Goal: Task Accomplishment & Management: Use online tool/utility

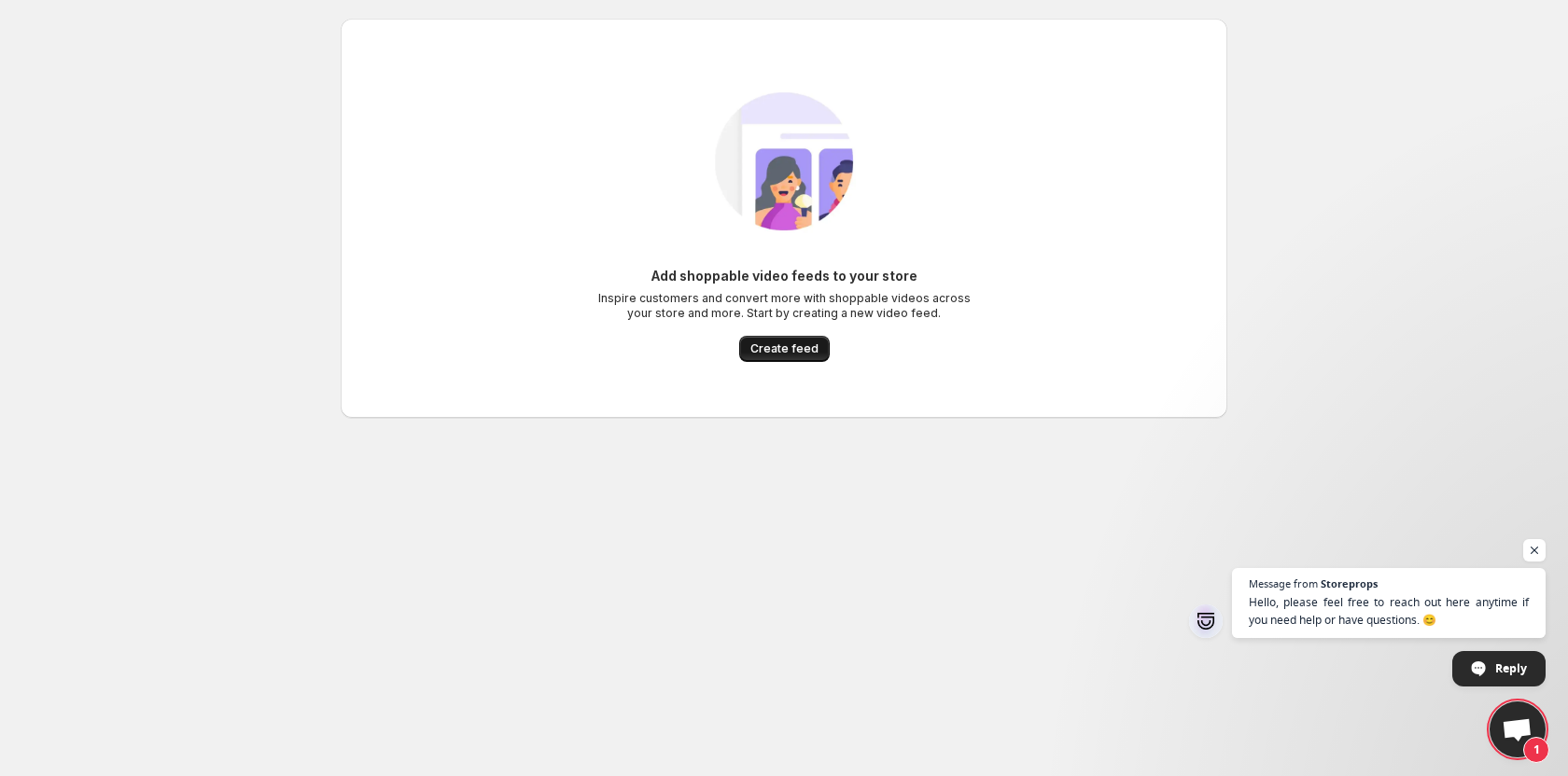
click at [786, 358] on button "Create feed" at bounding box center [784, 349] width 90 height 26
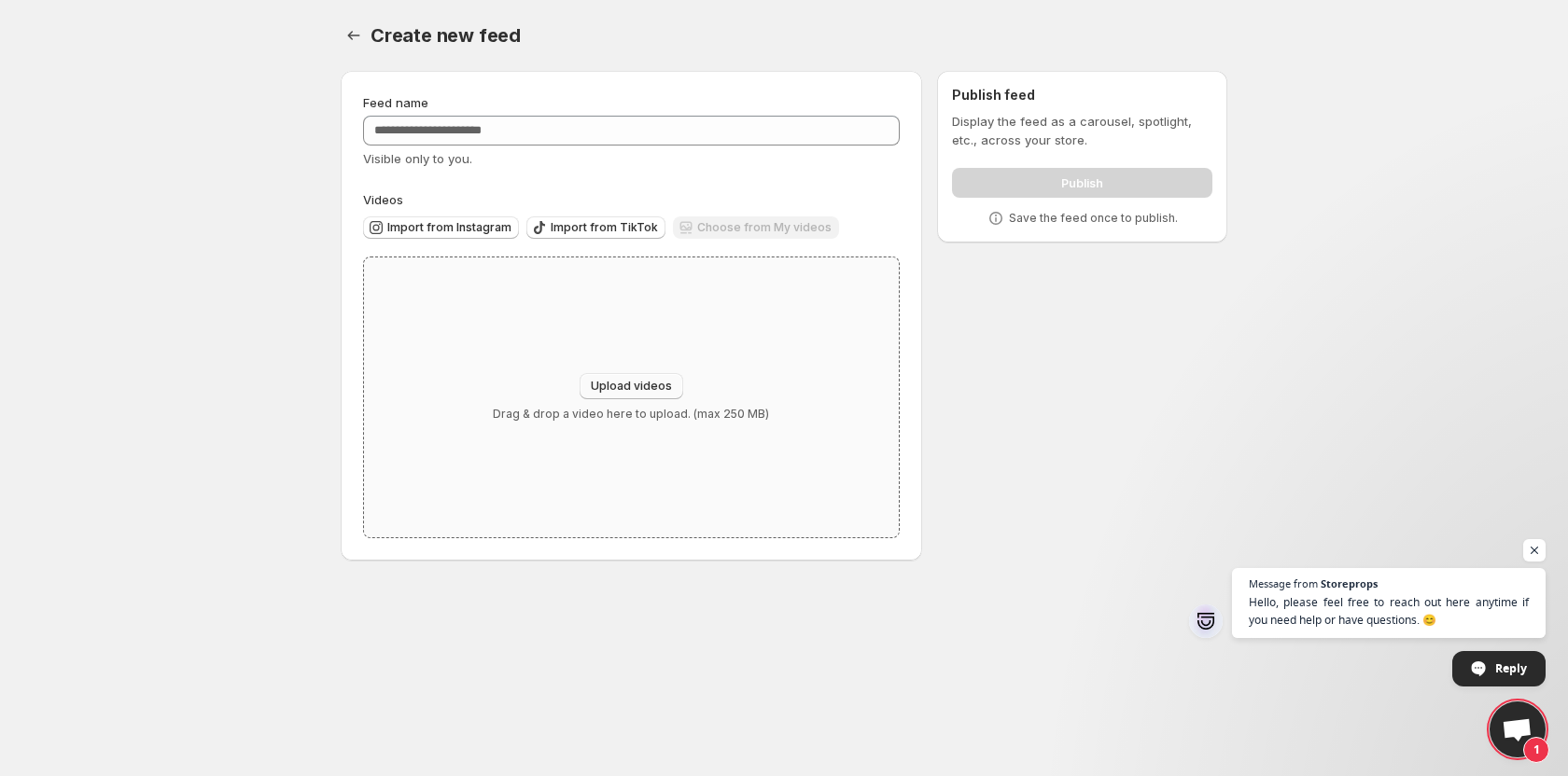
click at [644, 383] on span "Upload videos" at bounding box center [632, 386] width 81 height 15
type input "**********"
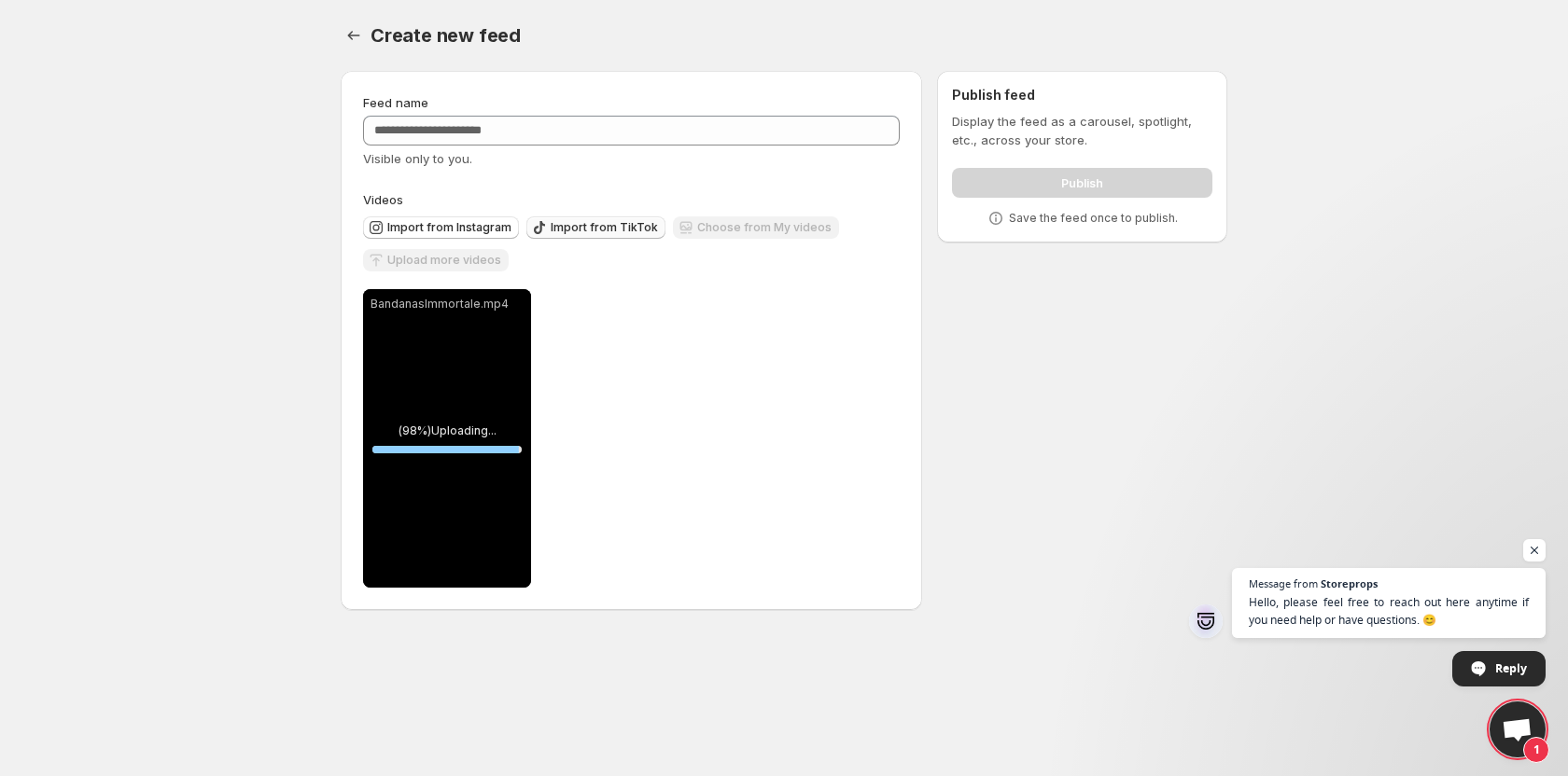
click at [614, 222] on span "Import from TikTok" at bounding box center [604, 227] width 108 height 15
click at [452, 565] on span "Tag products" at bounding box center [457, 565] width 75 height 18
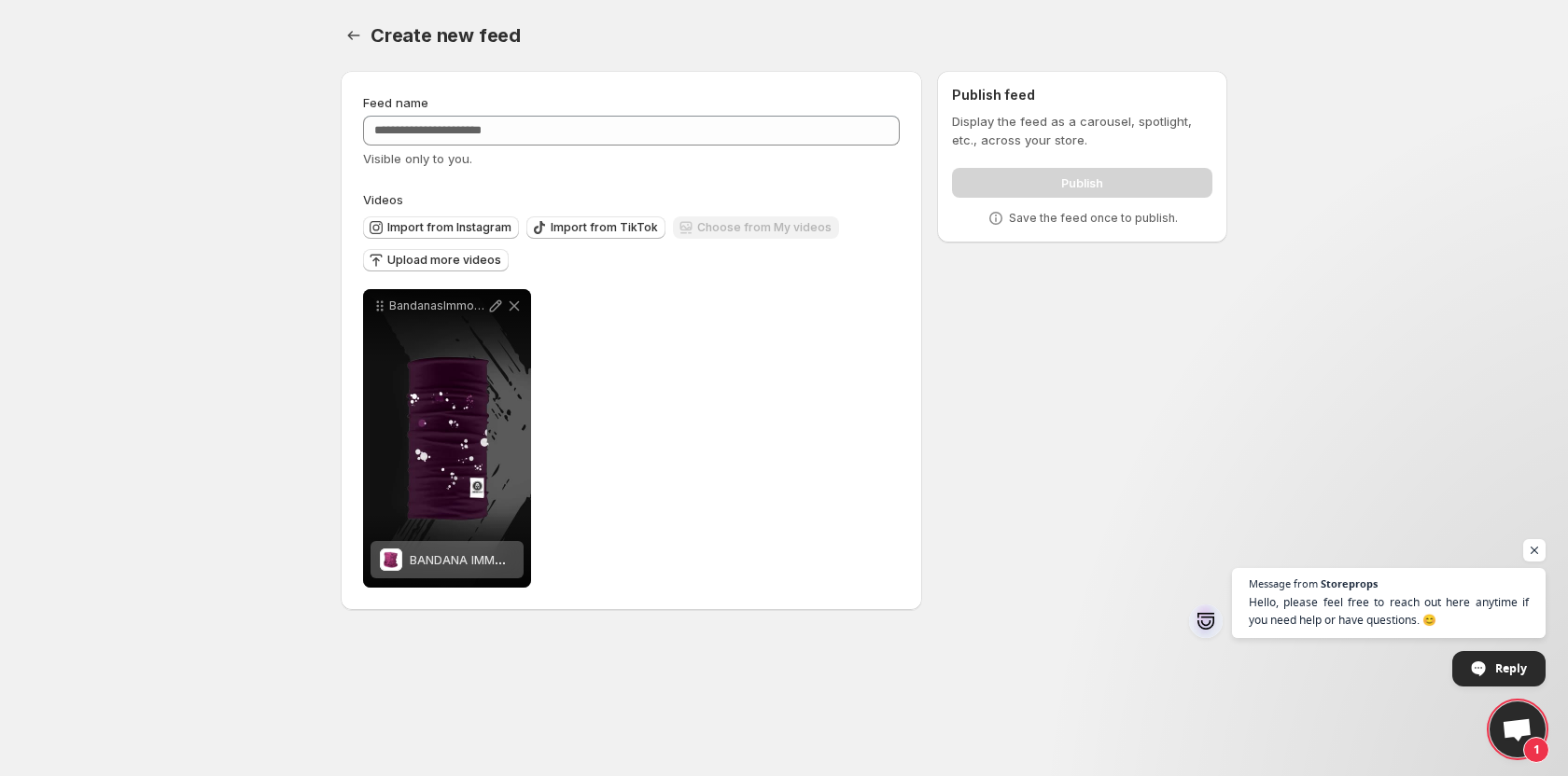
click at [853, 416] on div "**********" at bounding box center [632, 439] width 537 height 298
click at [446, 261] on span "Upload more videos" at bounding box center [445, 260] width 114 height 15
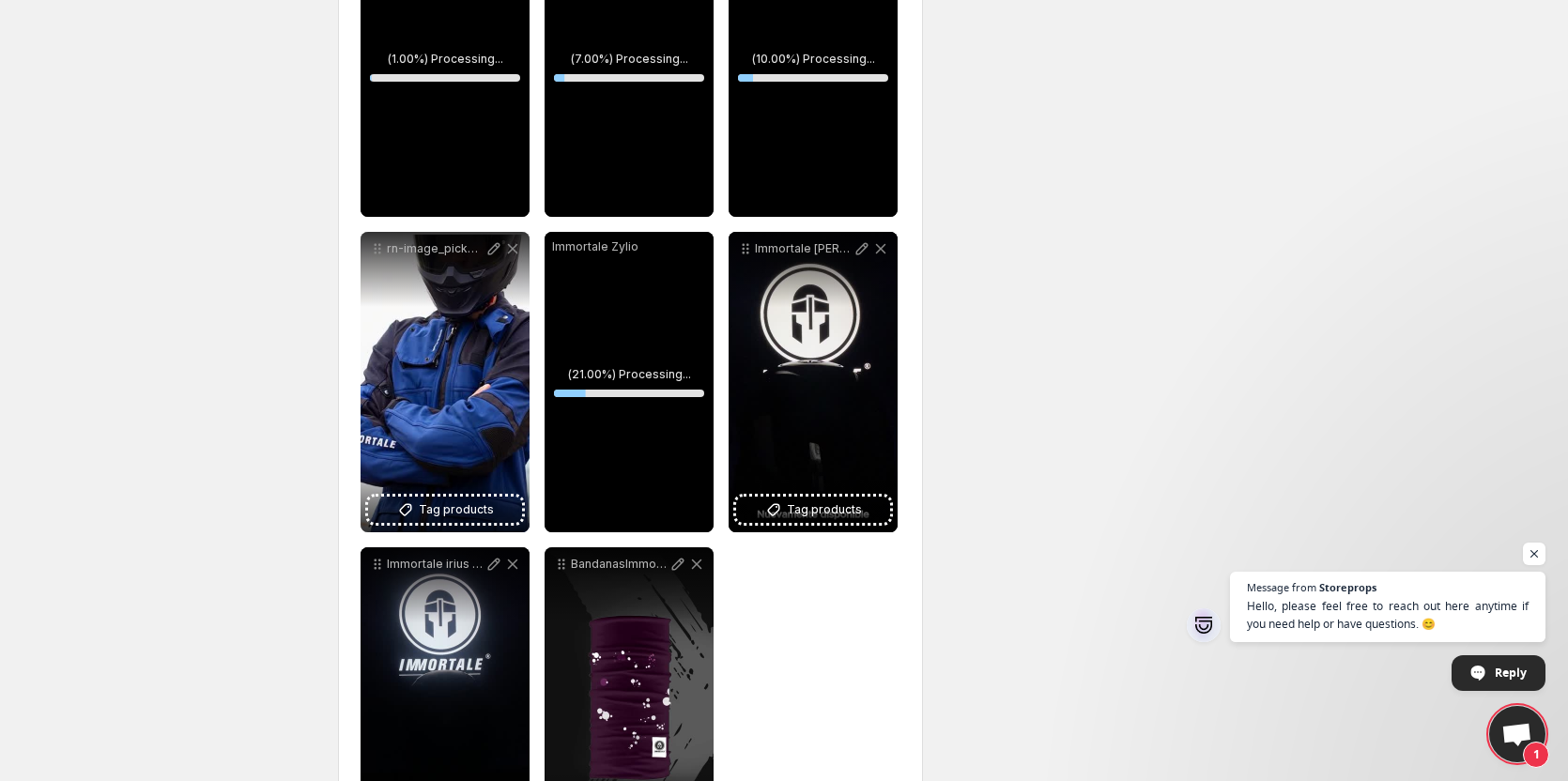
scroll to position [381, 0]
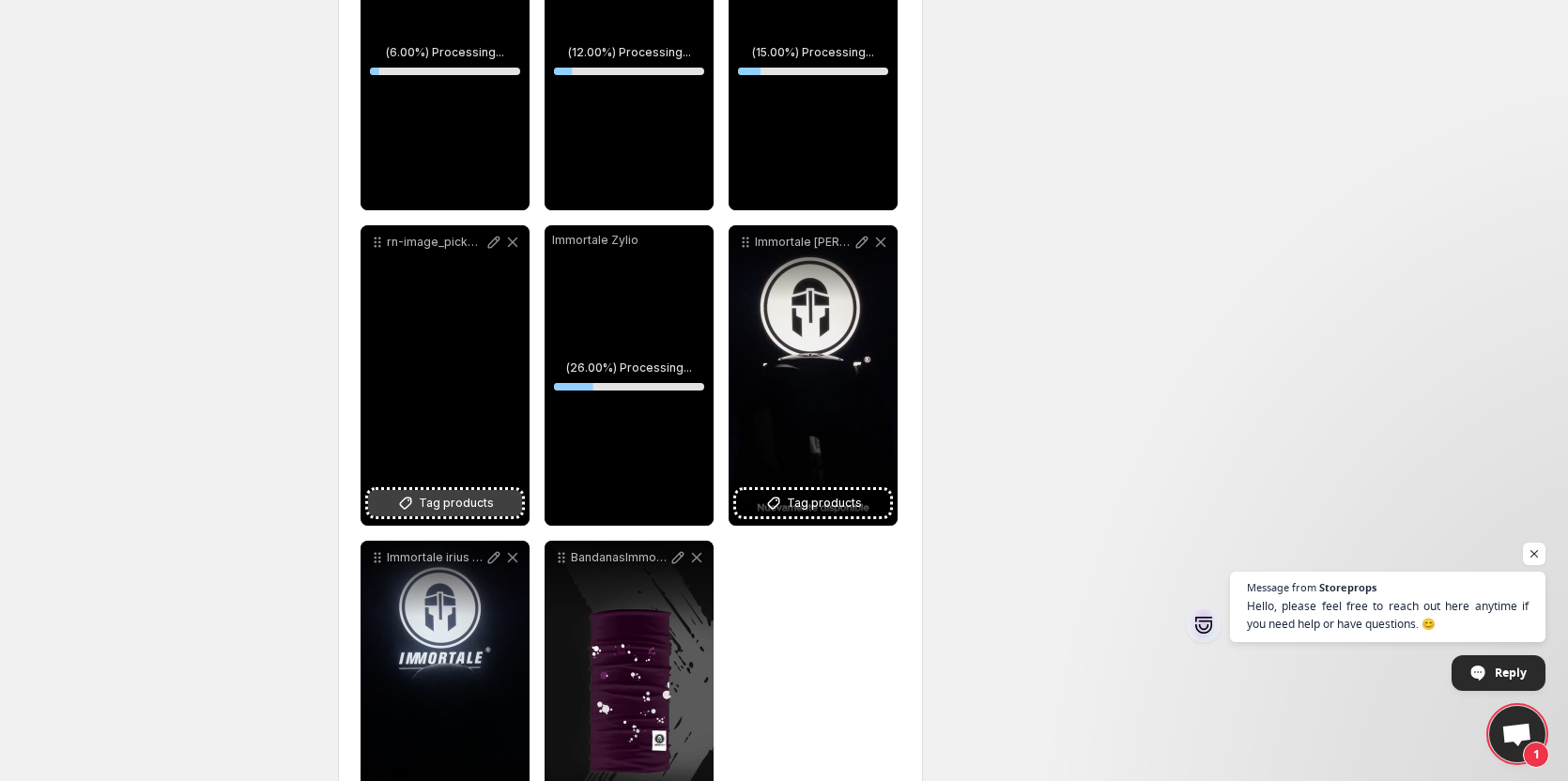
click at [469, 499] on span "Tag products" at bounding box center [456, 503] width 75 height 19
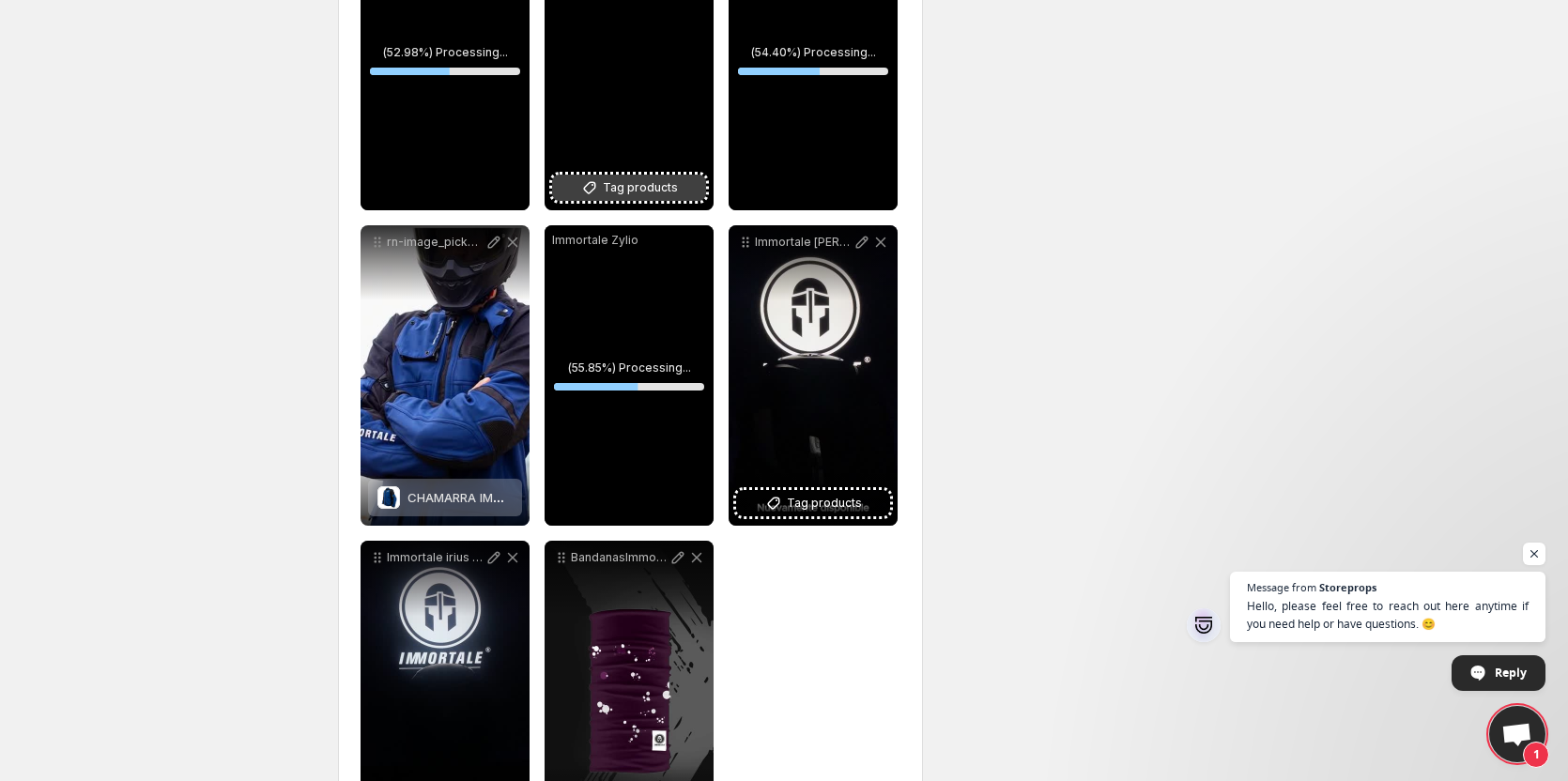
click at [615, 184] on span "Tag products" at bounding box center [639, 187] width 75 height 19
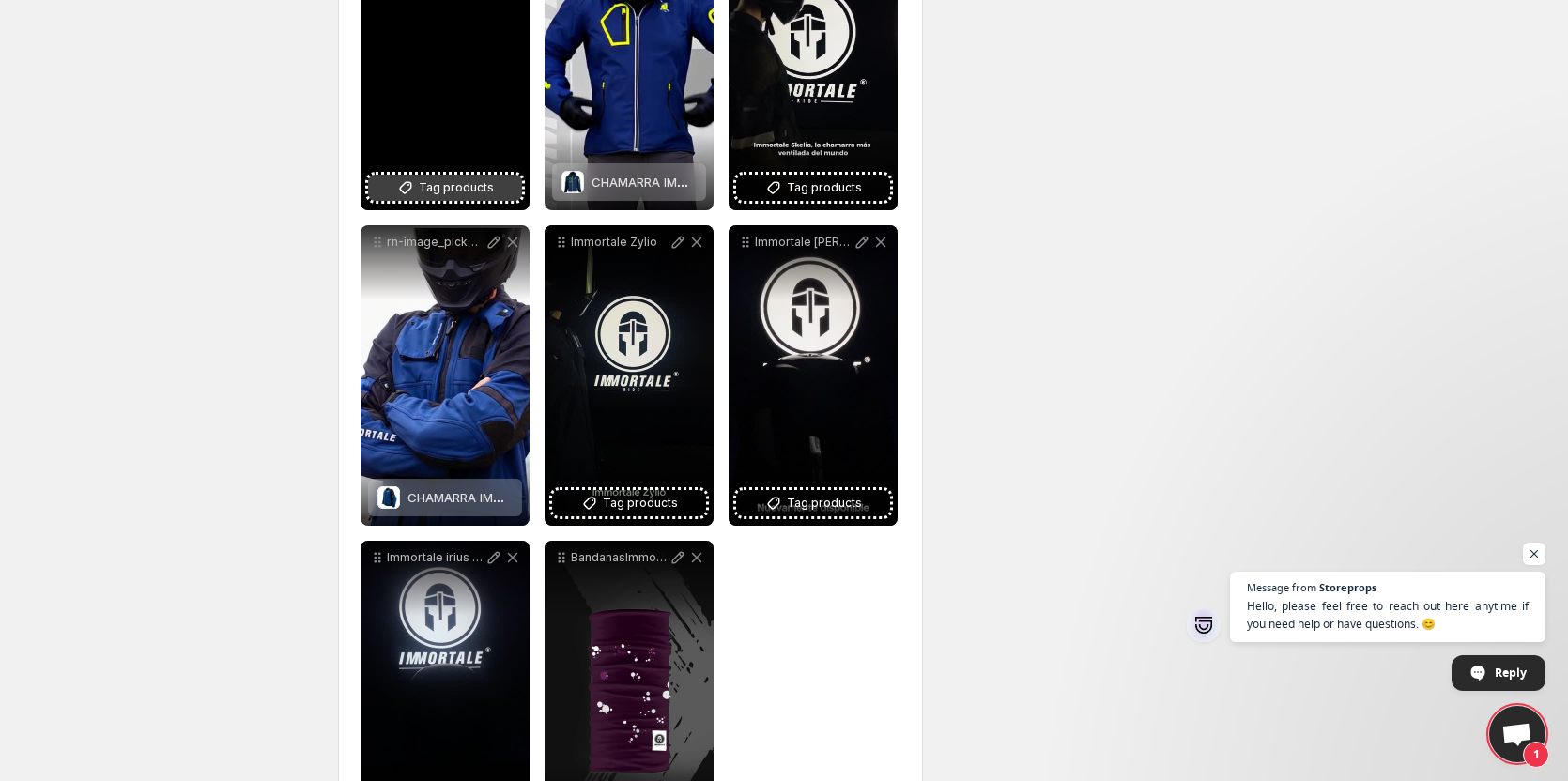
click at [438, 185] on span "Tag products" at bounding box center [456, 187] width 75 height 19
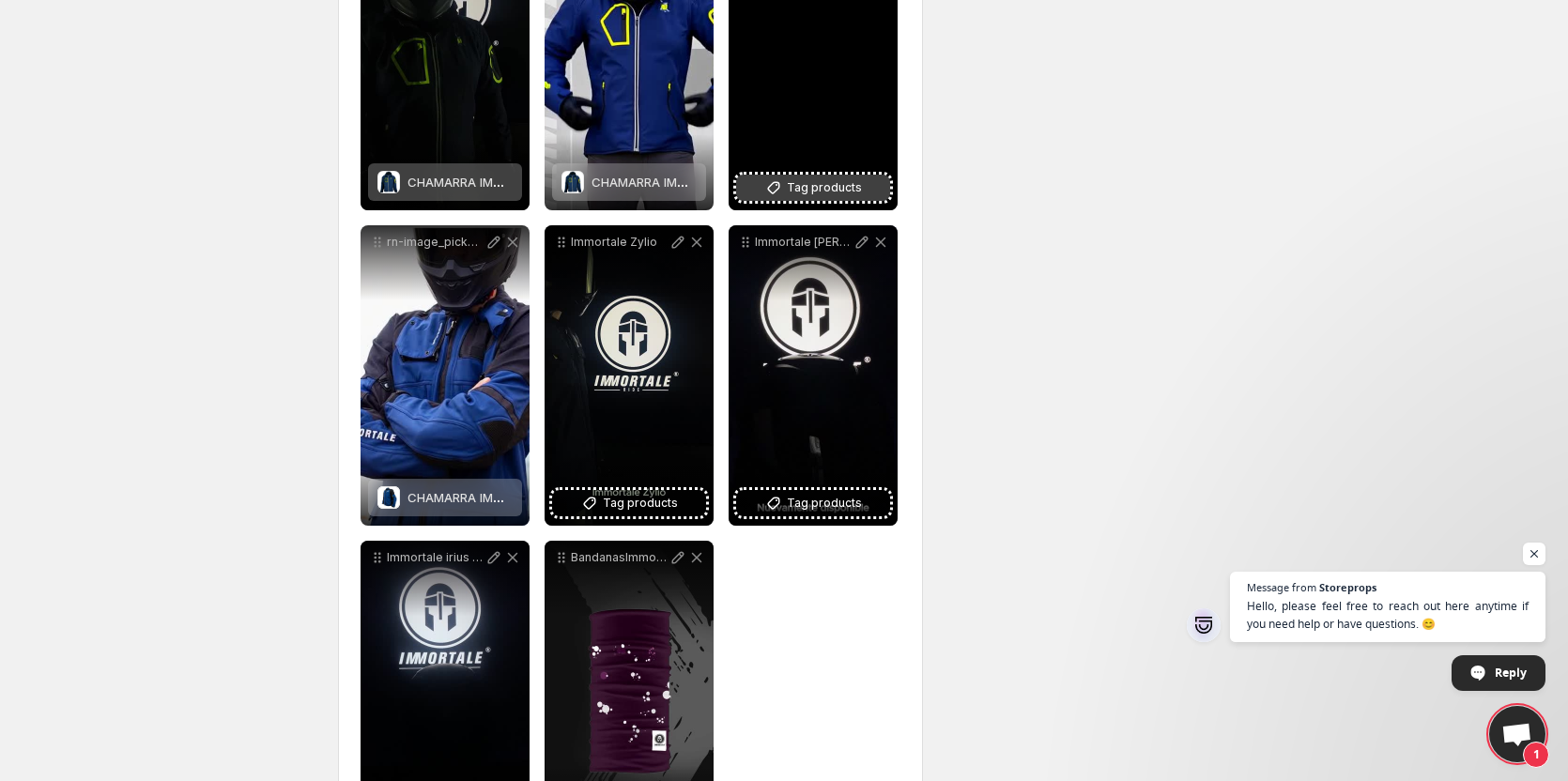
click at [852, 191] on span "Tag products" at bounding box center [823, 187] width 75 height 19
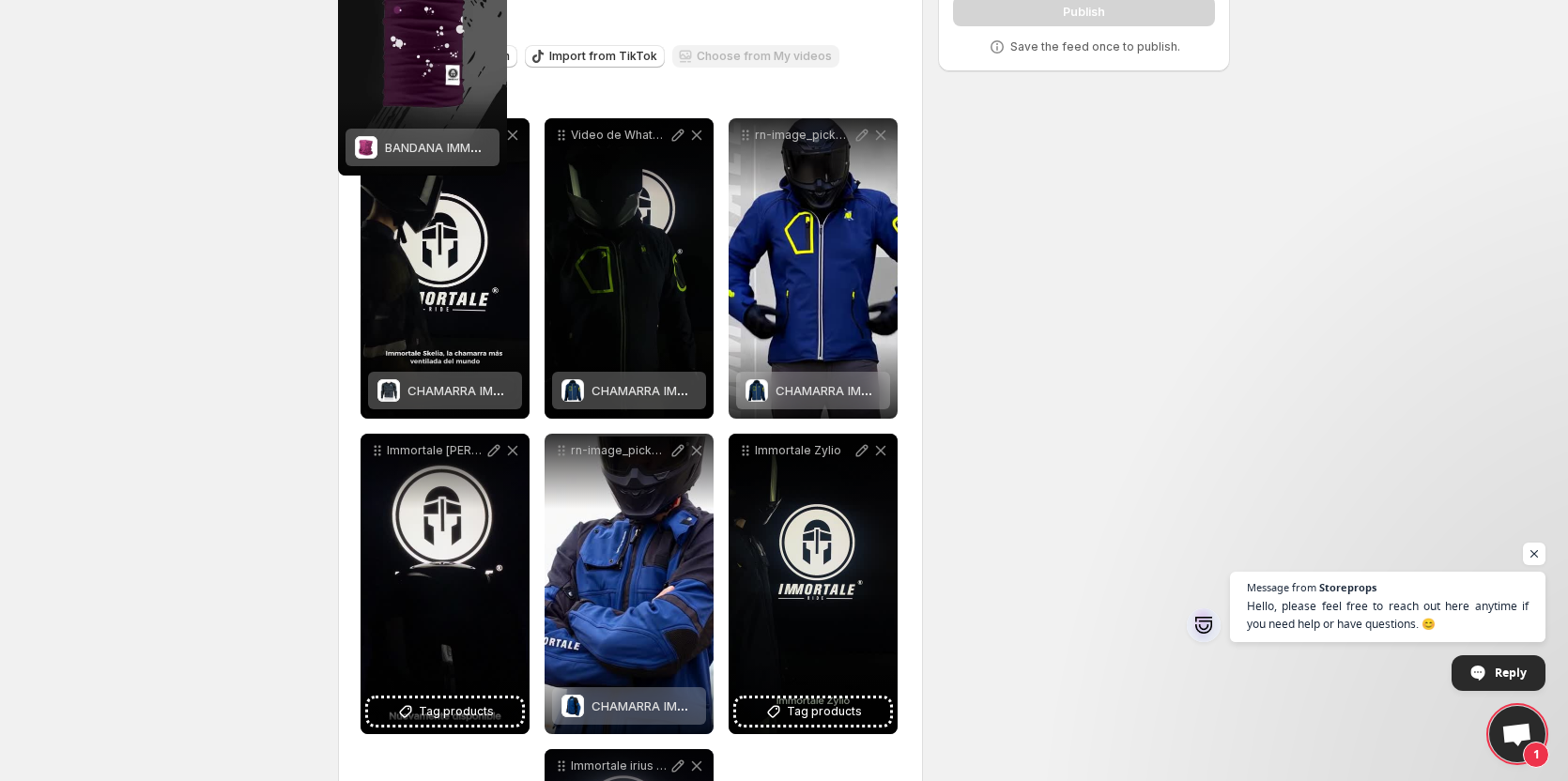
scroll to position [0, 0]
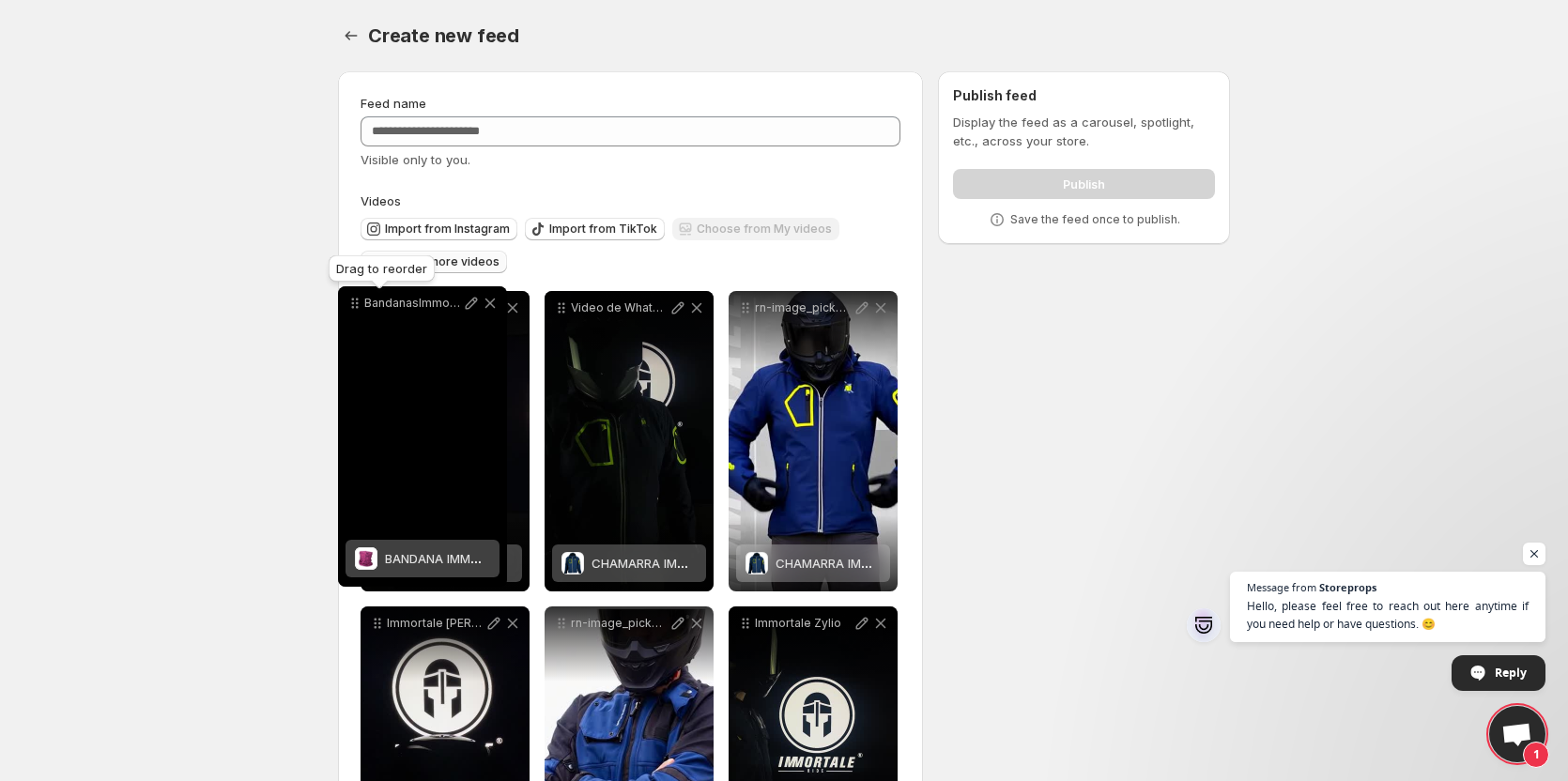
drag, startPoint x: 560, startPoint y: 562, endPoint x: 354, endPoint y: 307, distance: 327.8
click at [354, 307] on icon at bounding box center [353, 307] width 3 height 3
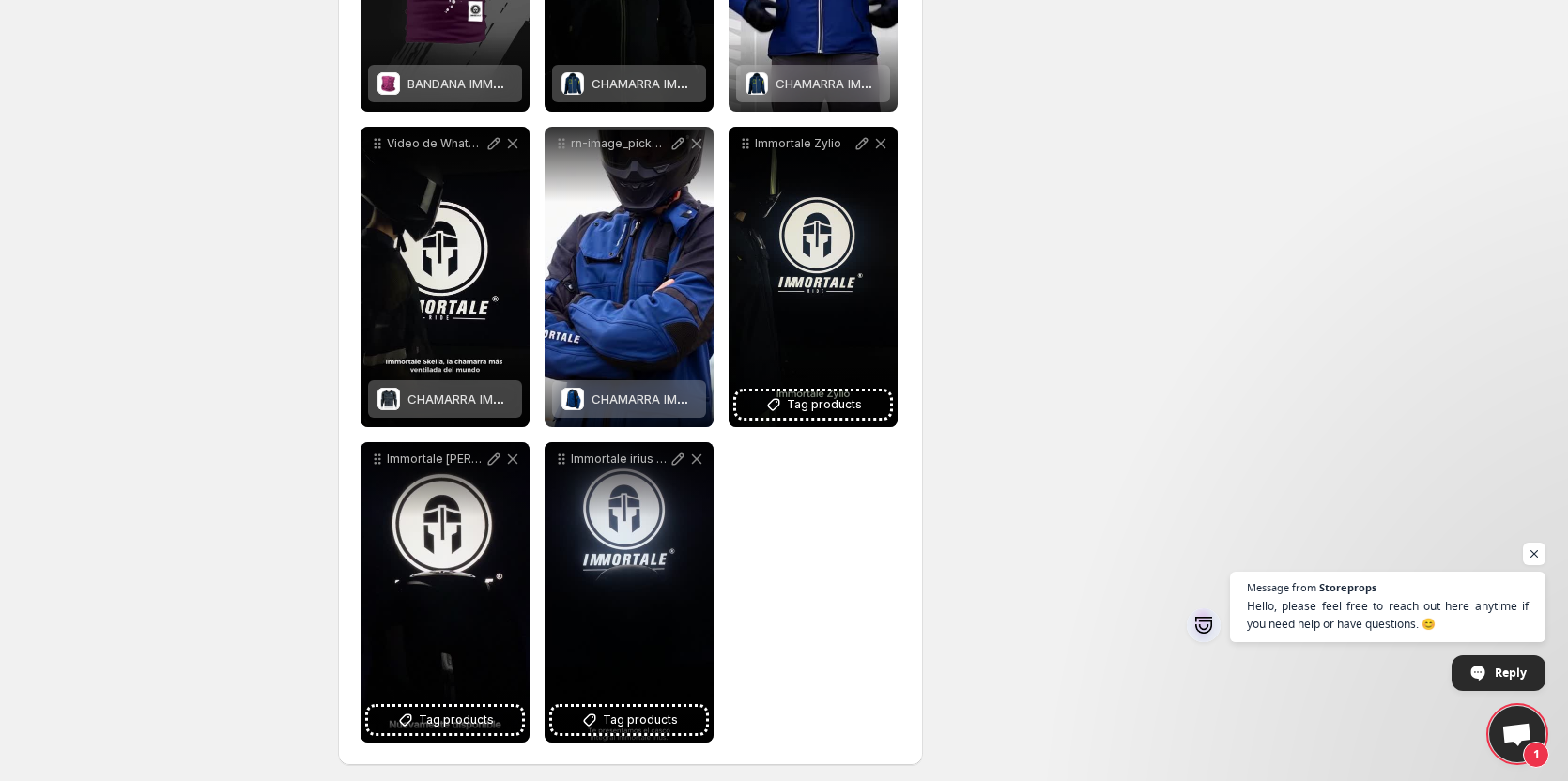
scroll to position [487, 0]
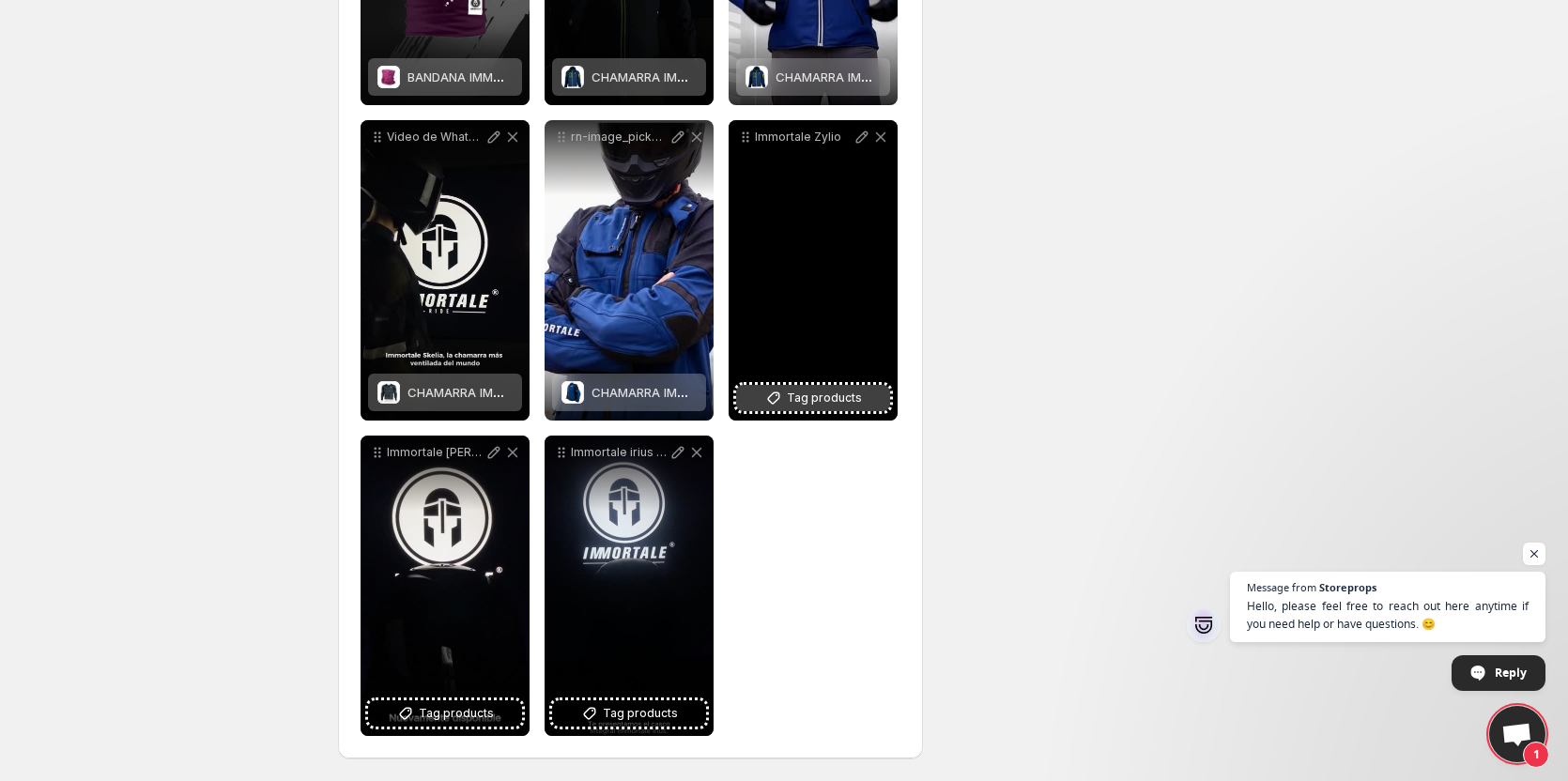
click at [831, 405] on span "Tag products" at bounding box center [823, 398] width 75 height 19
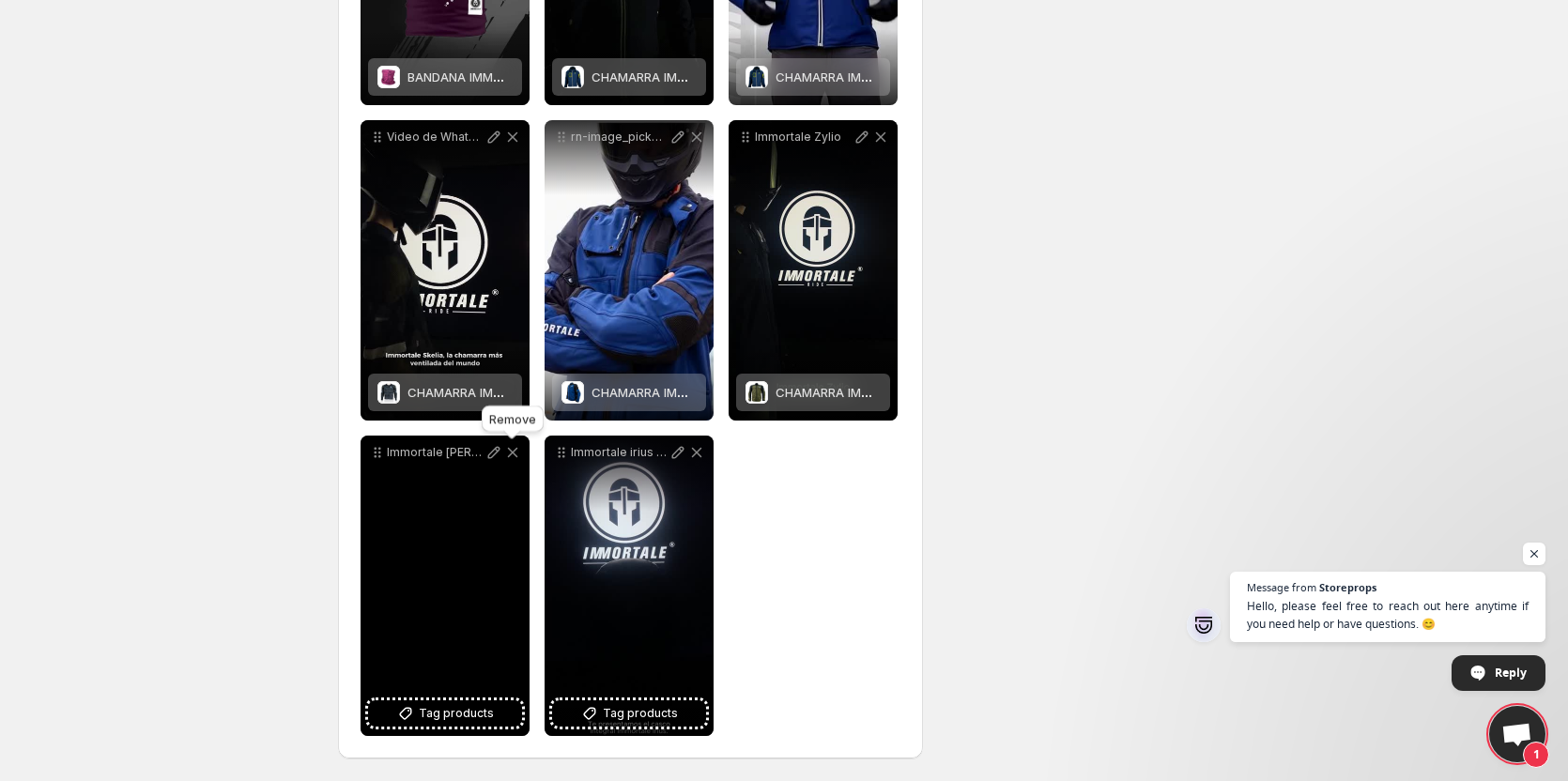
click at [515, 455] on icon at bounding box center [513, 452] width 11 height 11
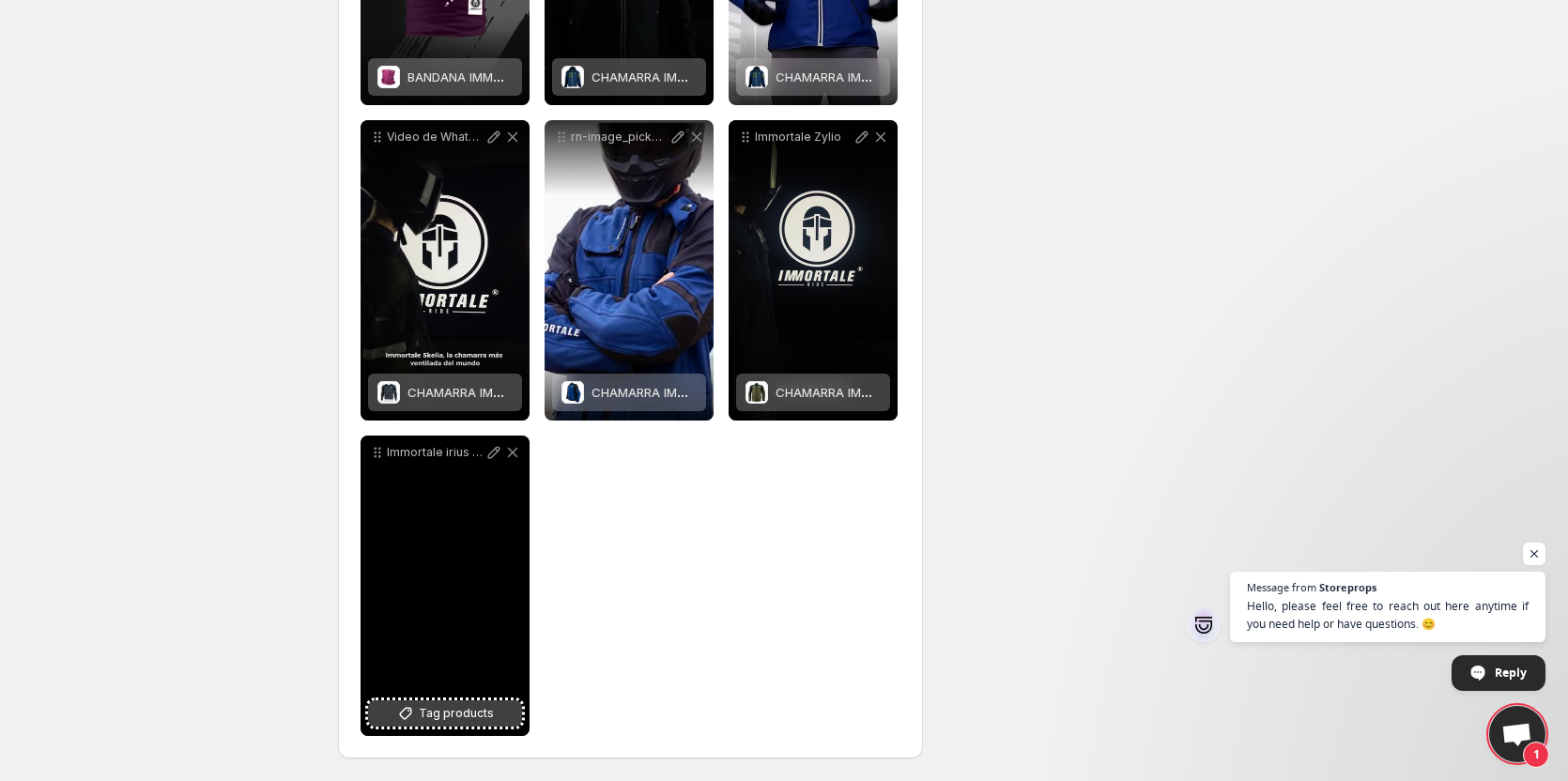
click at [445, 710] on span "Tag products" at bounding box center [456, 713] width 75 height 19
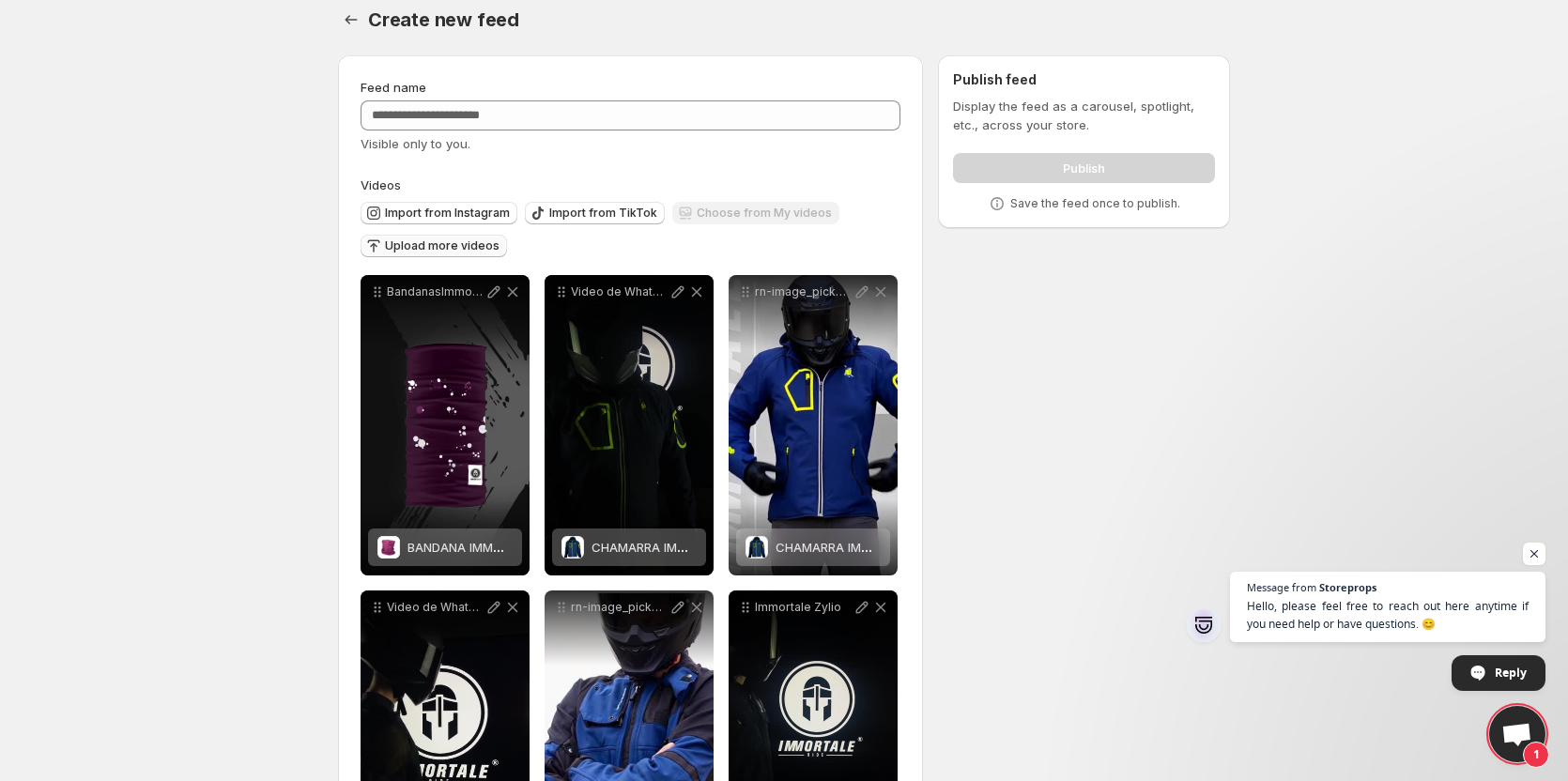
scroll to position [0, 0]
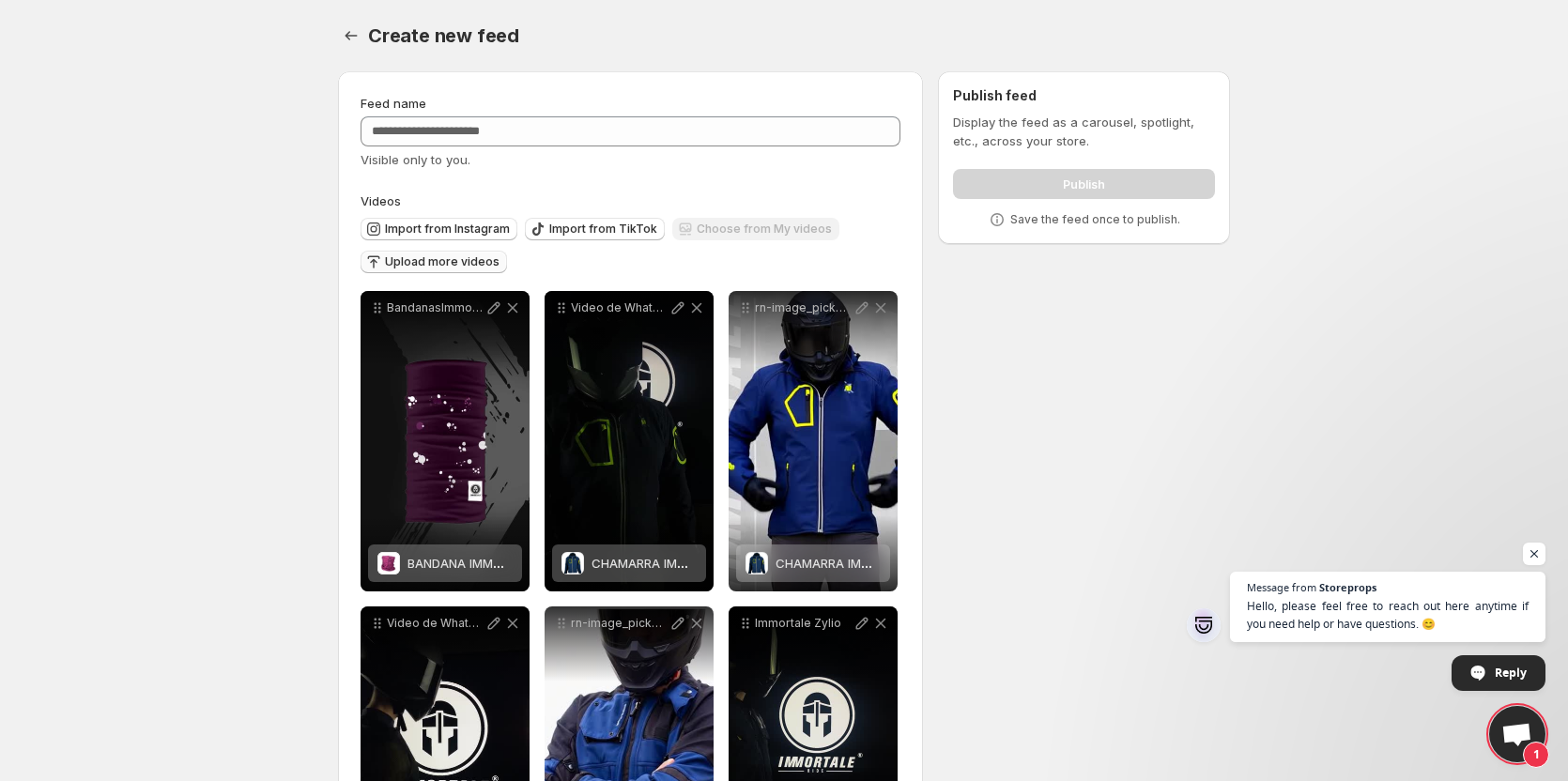
click at [1054, 197] on div "Publish" at bounding box center [1084, 180] width 262 height 38
click at [981, 217] on div "Save the feed once to publish." at bounding box center [1084, 219] width 262 height 19
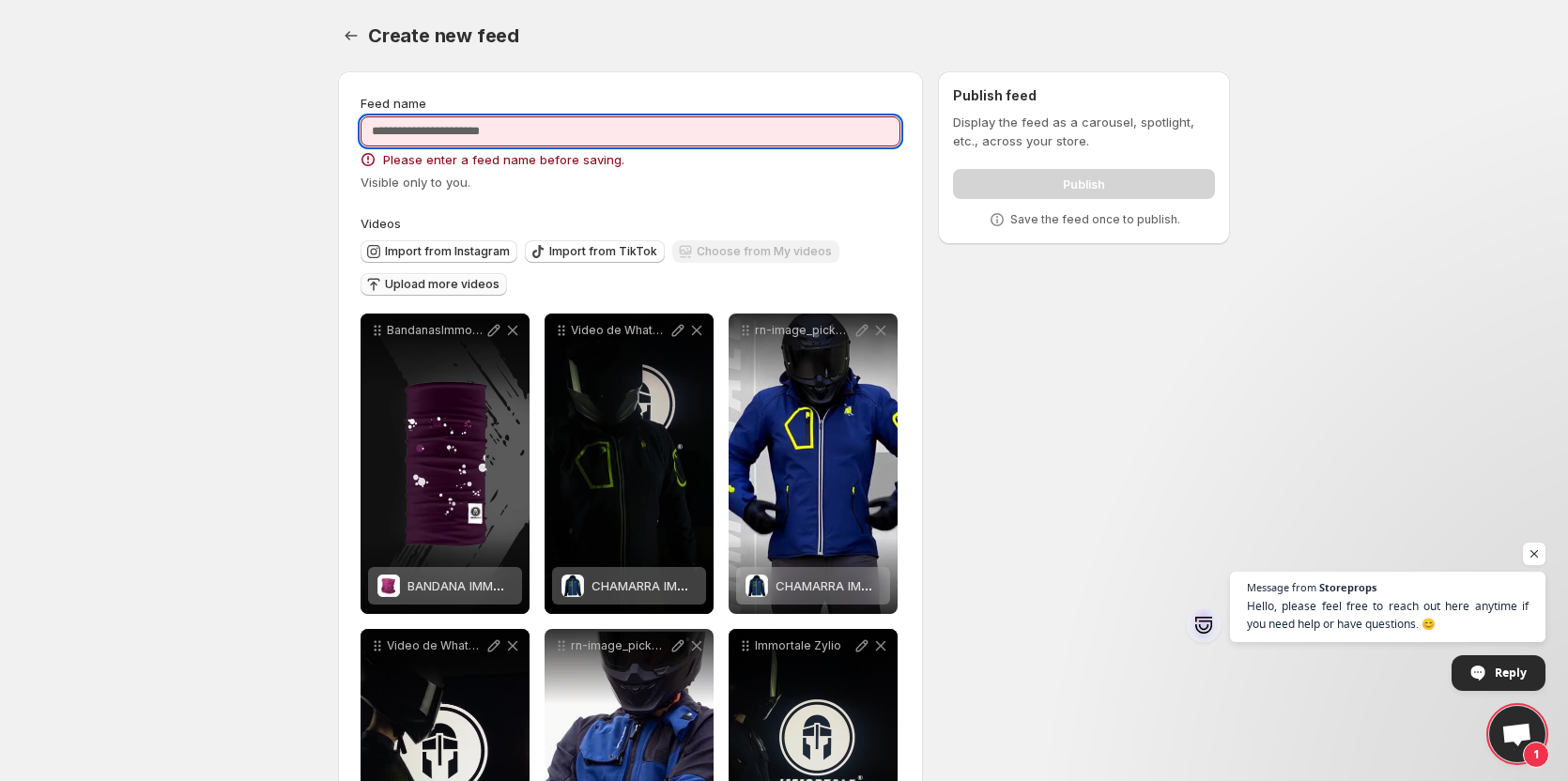
click at [549, 129] on input "Feed name" at bounding box center [631, 131] width 540 height 30
type input "**********"
click at [766, 170] on div "**********" at bounding box center [631, 142] width 540 height 98
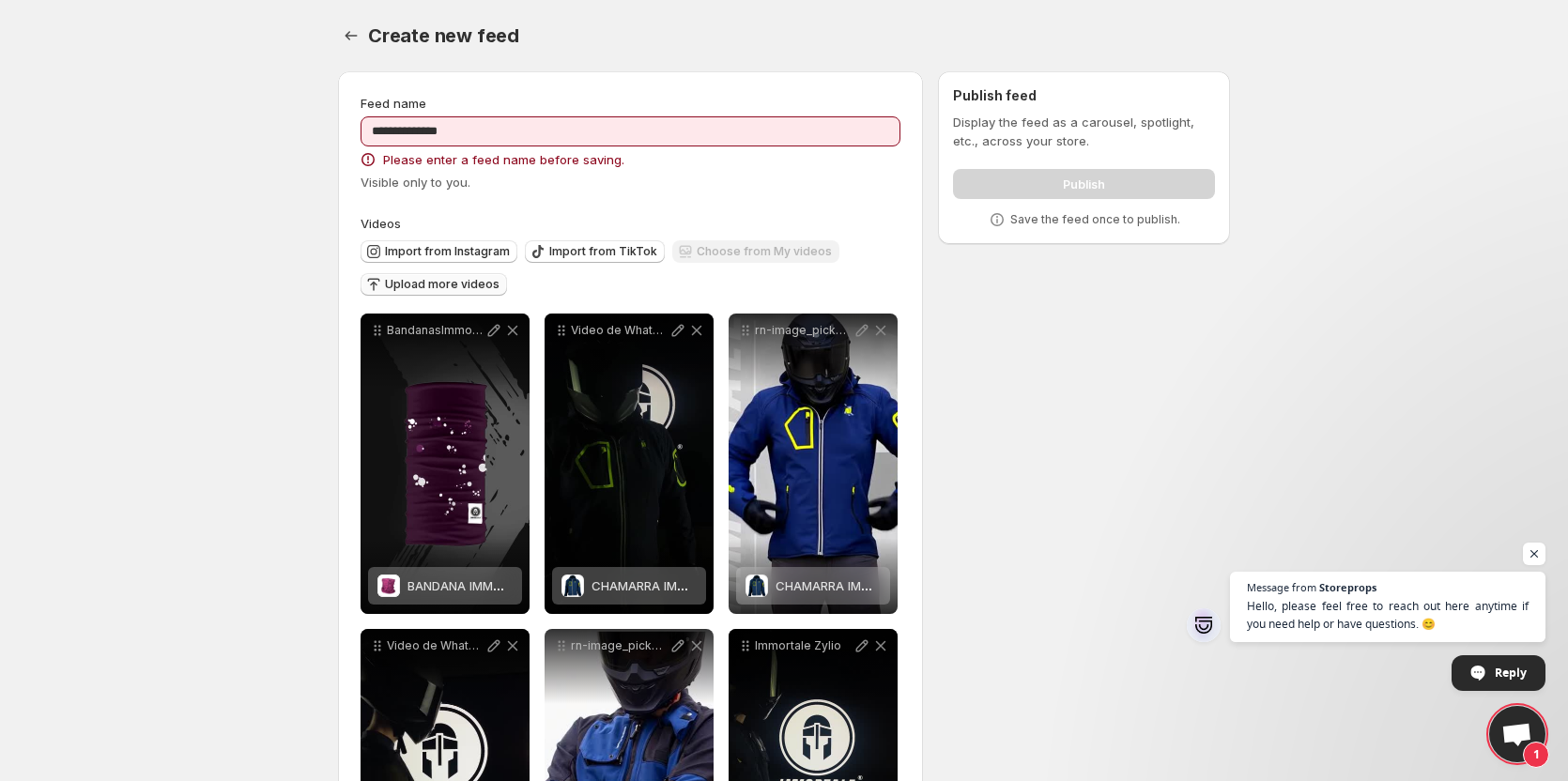
click at [570, 176] on div "Visible only to you." at bounding box center [631, 181] width 540 height 19
click at [572, 176] on div "Visible only to you." at bounding box center [631, 181] width 540 height 19
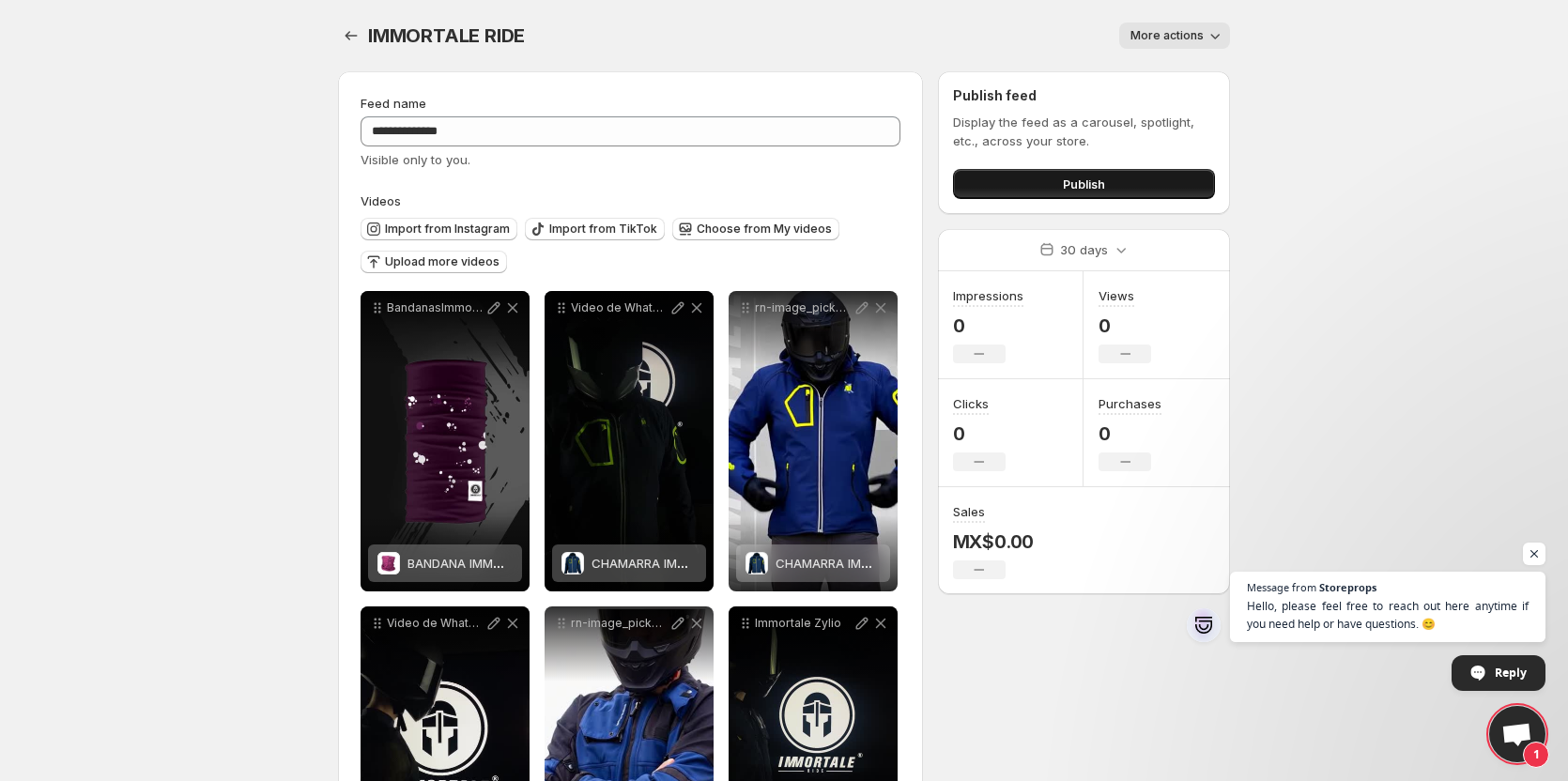
click at [1066, 174] on button "Publish" at bounding box center [1084, 183] width 262 height 30
click at [195, 471] on body "**********" at bounding box center [784, 390] width 1568 height 781
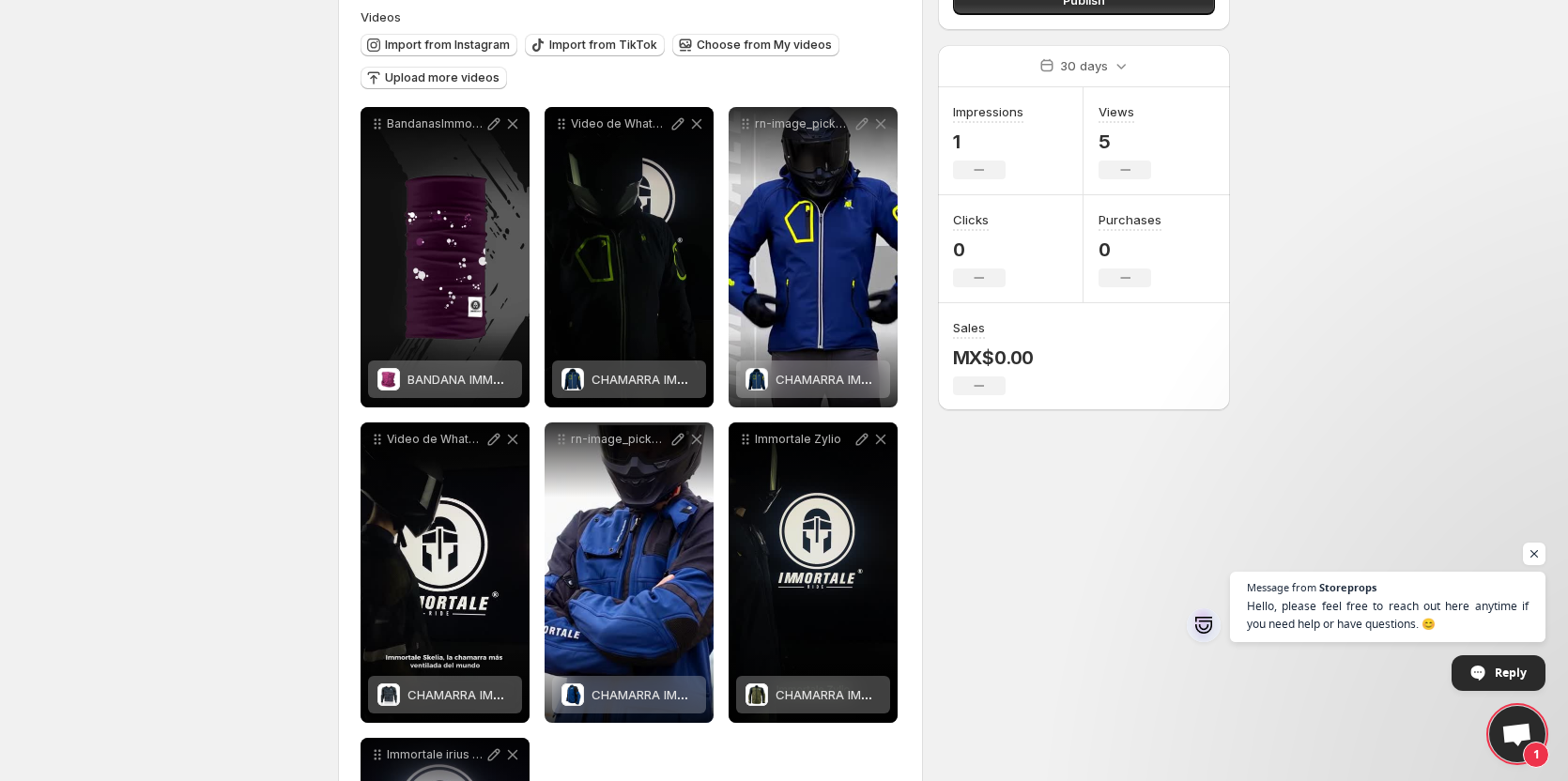
scroll to position [67, 0]
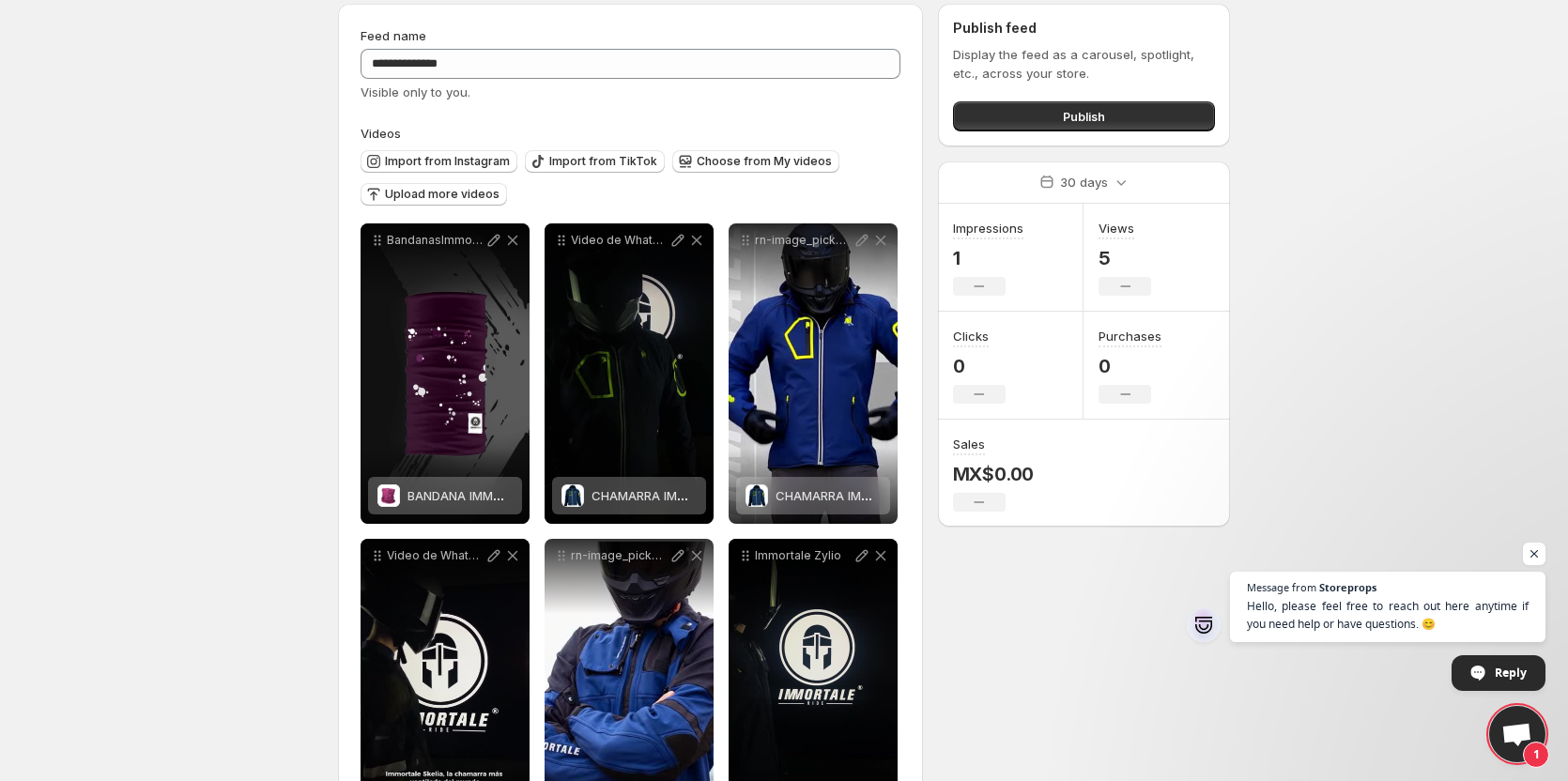
click at [210, 380] on body "**********" at bounding box center [784, 323] width 1568 height 781
click at [187, 356] on body "**********" at bounding box center [784, 323] width 1568 height 781
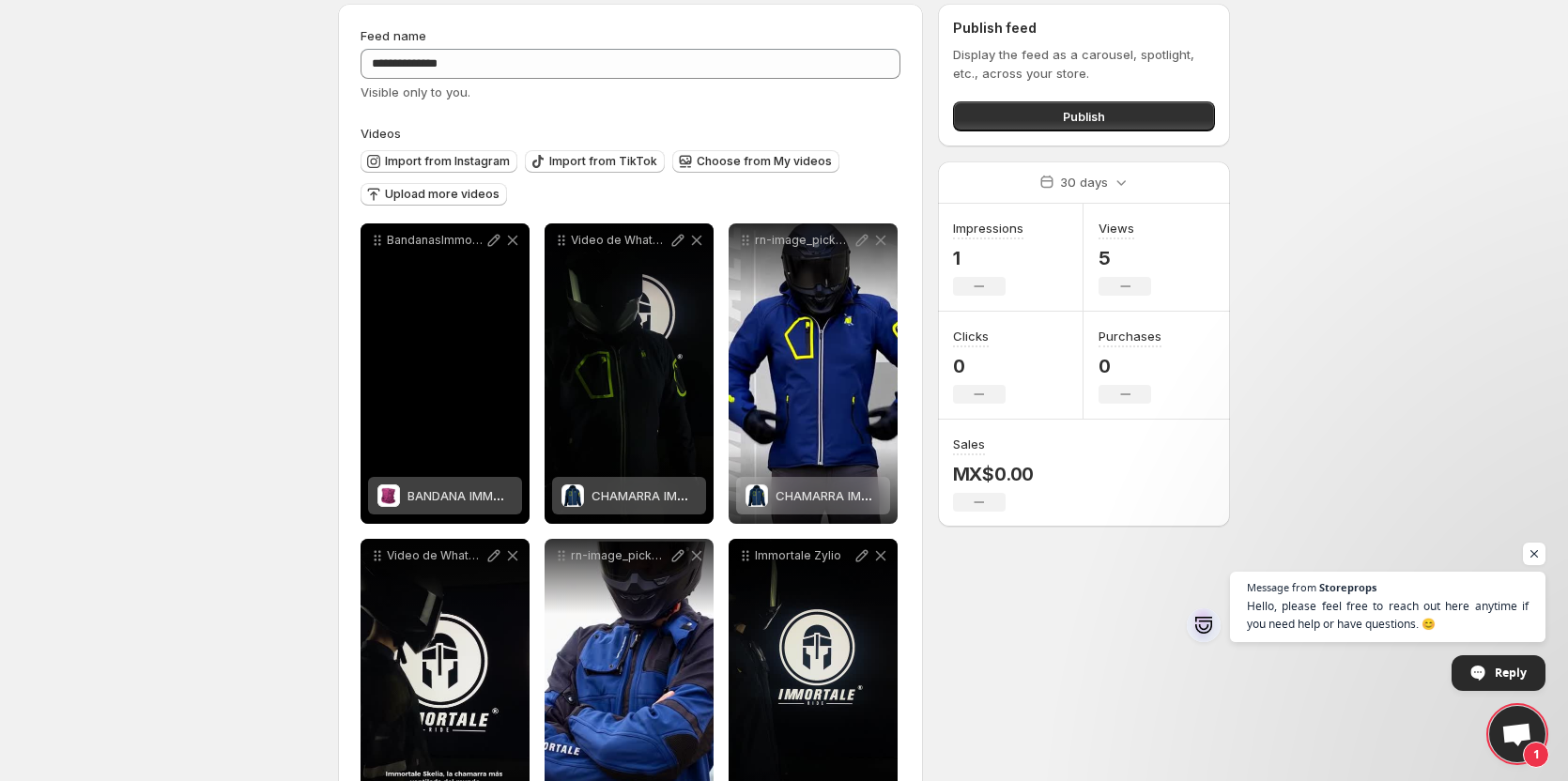
click at [440, 483] on div "BANDANA IMMORTALE CETUS PINK UNITALLA | SKU: IMMBANCETPIM" at bounding box center [460, 495] width 105 height 38
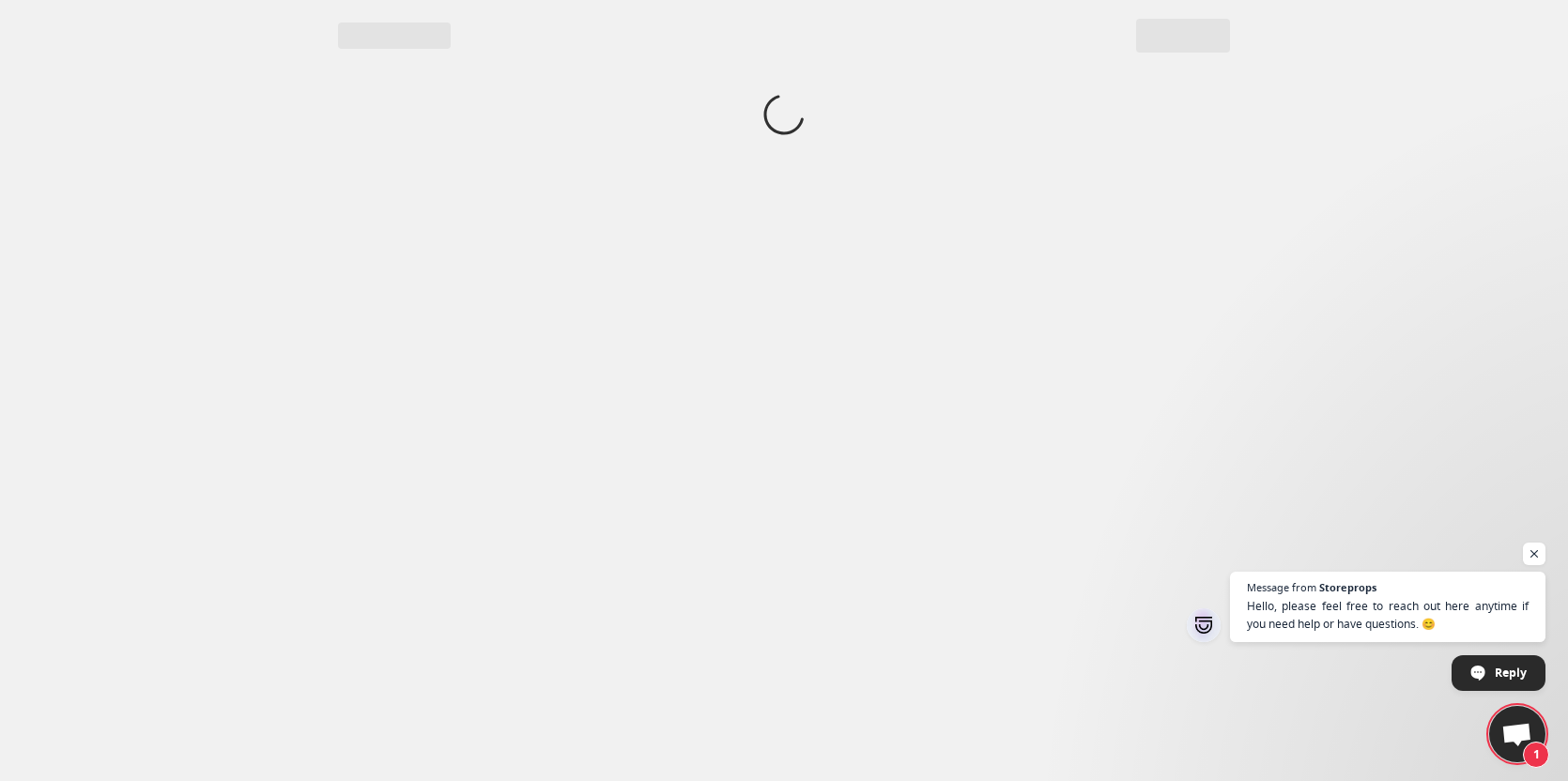
scroll to position [0, 0]
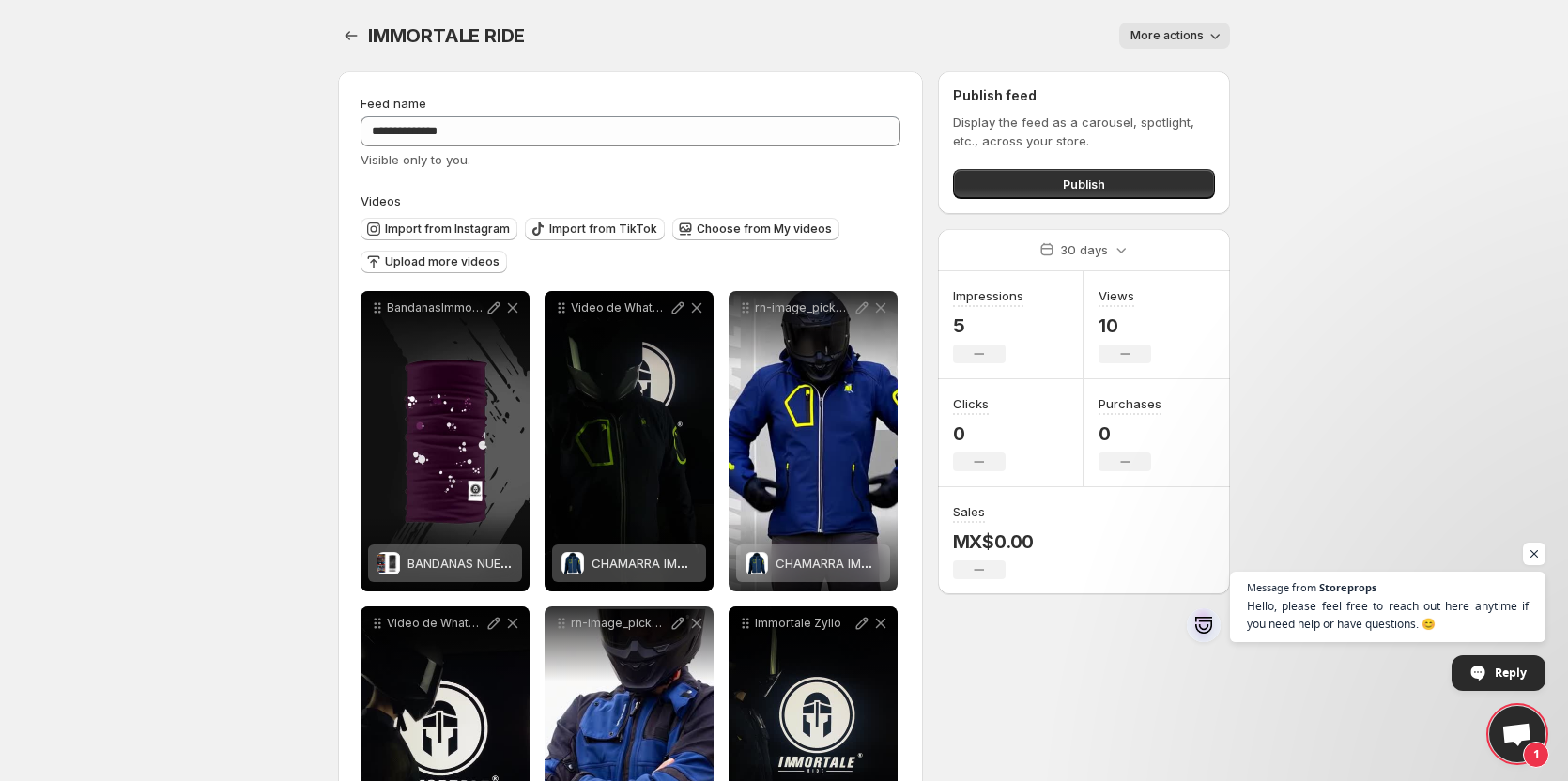
click at [1208, 35] on icon "button" at bounding box center [1214, 35] width 19 height 19
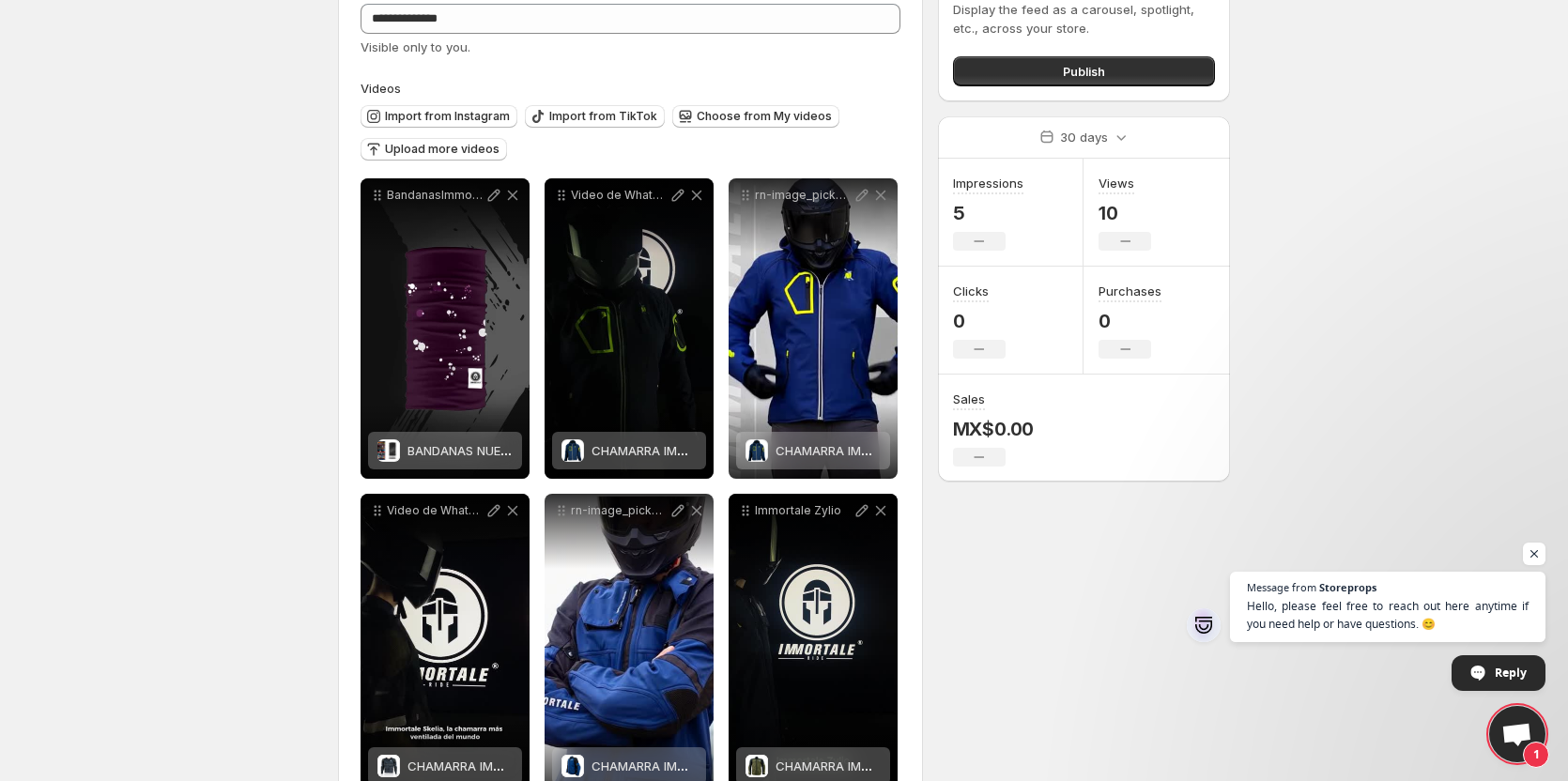
scroll to position [14, 0]
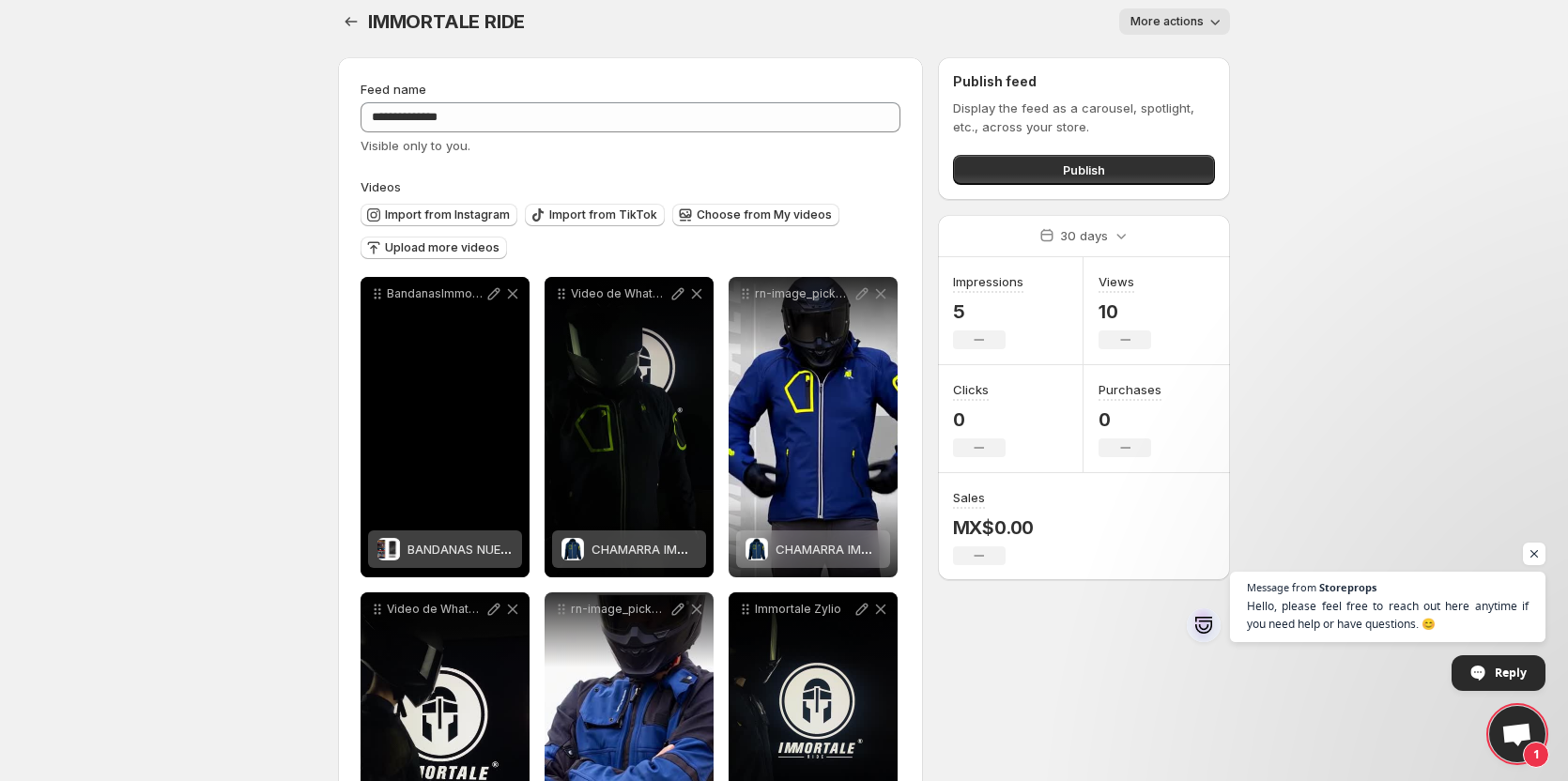
click at [470, 552] on span "BANDANAS NUEVA COLECCION IMMORTALE" at bounding box center [536, 549] width 257 height 15
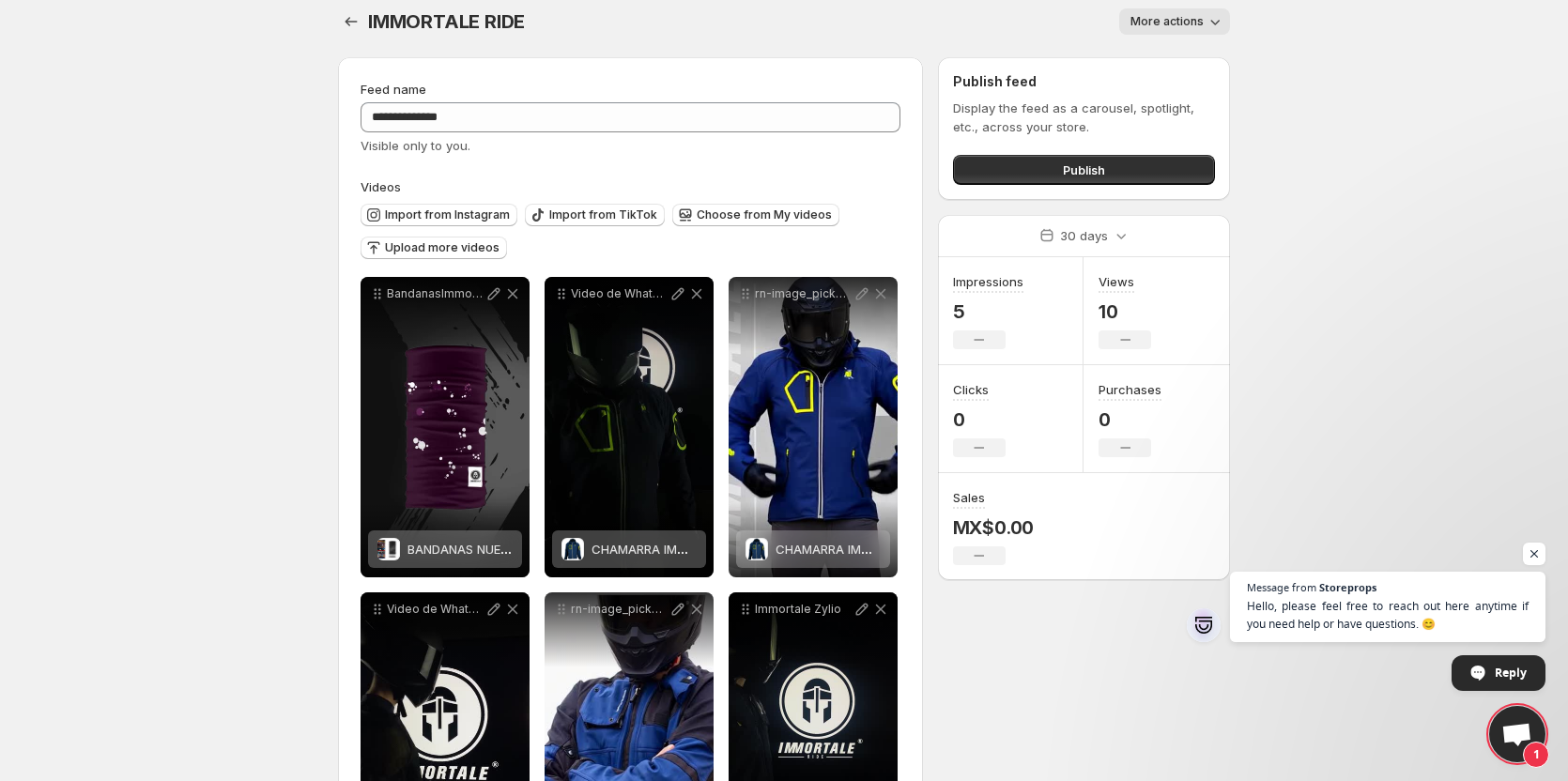
click at [295, 208] on body "**********" at bounding box center [784, 376] width 1568 height 781
click at [357, 20] on icon "Settings" at bounding box center [351, 21] width 19 height 19
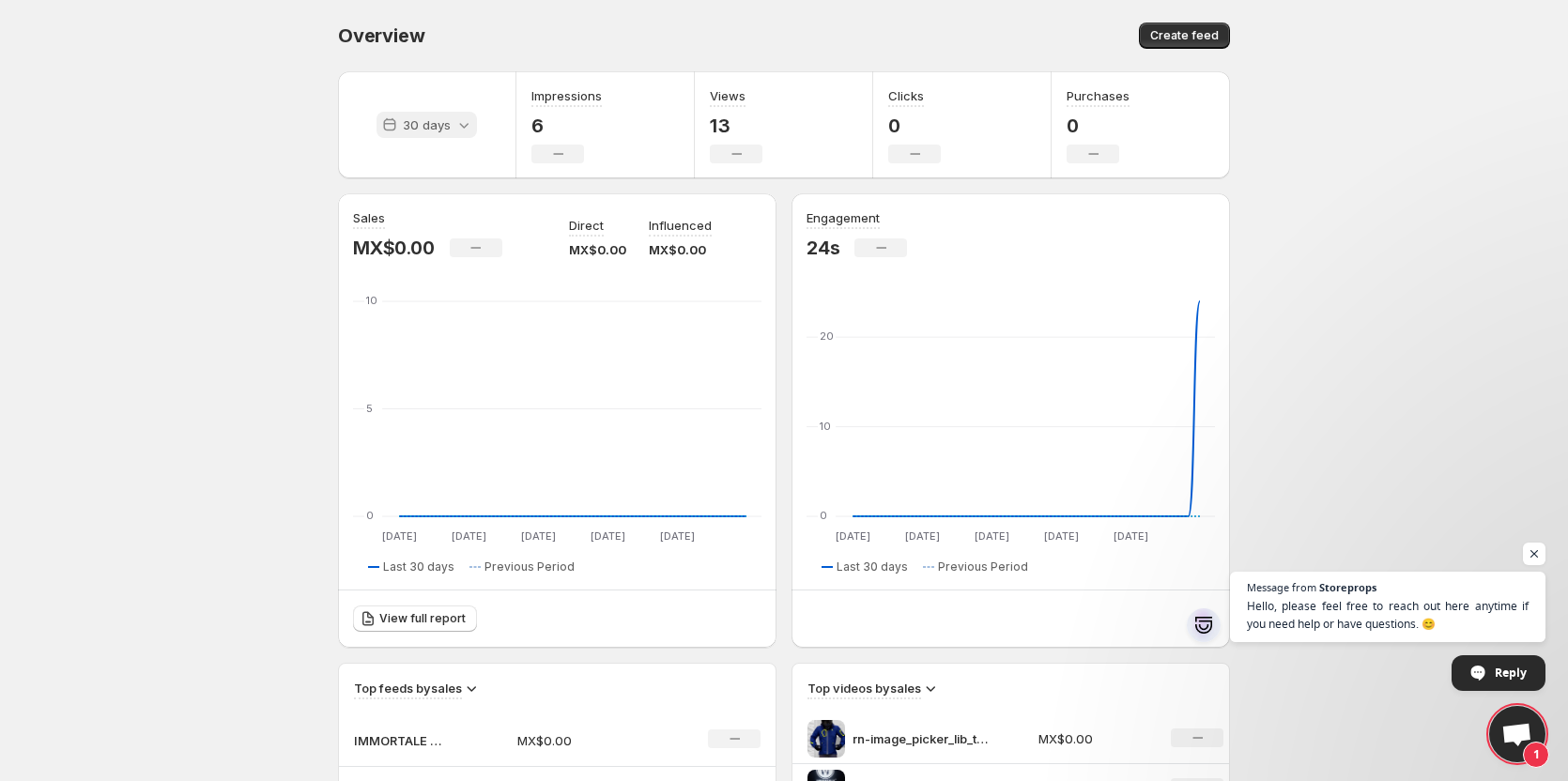
click at [457, 135] on div "30 days" at bounding box center [426, 125] width 100 height 26
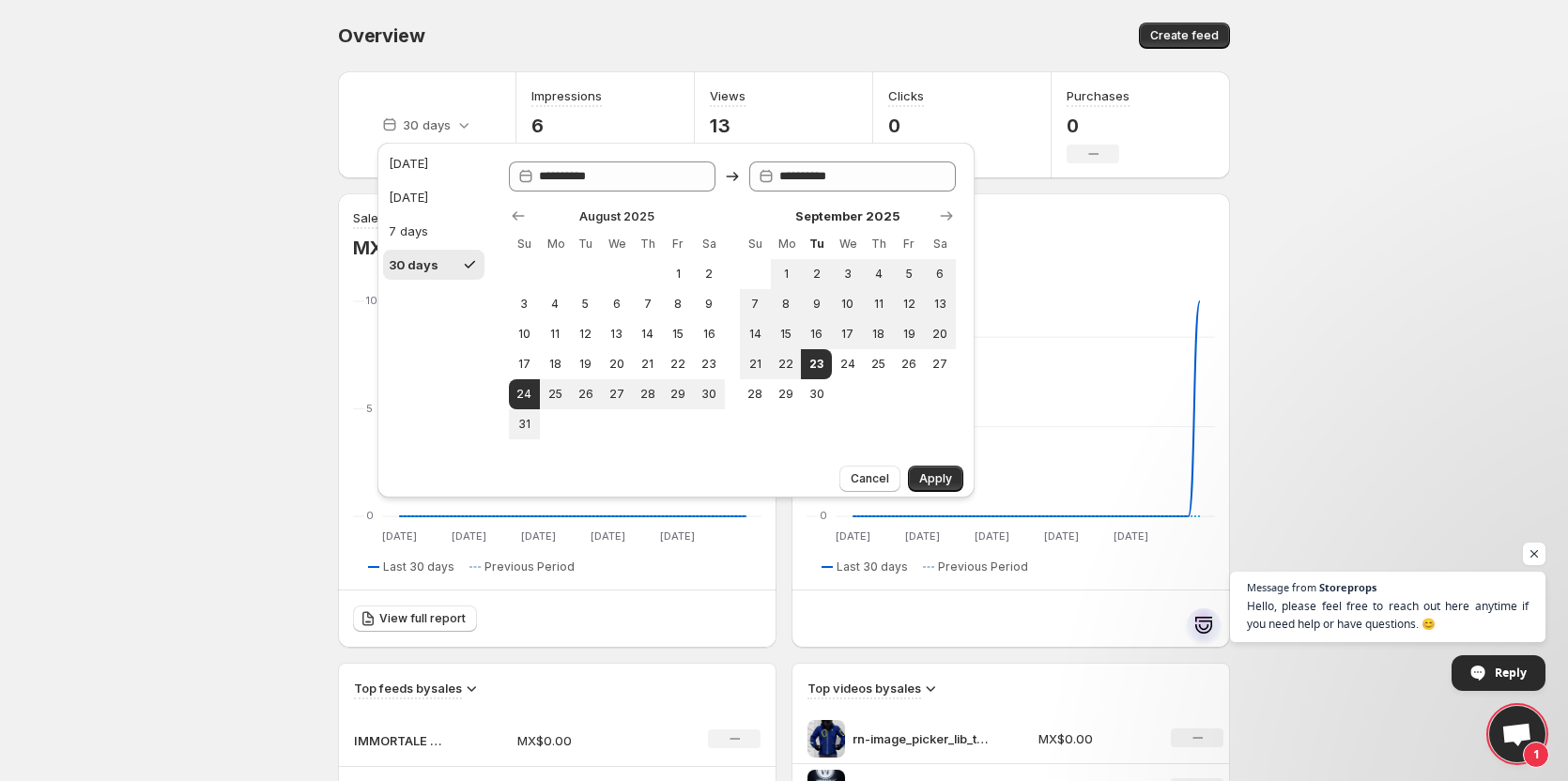
click at [291, 160] on body "Home Feeds Videos Subscription Settings Overview. This page is ready Overview C…" at bounding box center [784, 390] width 1568 height 781
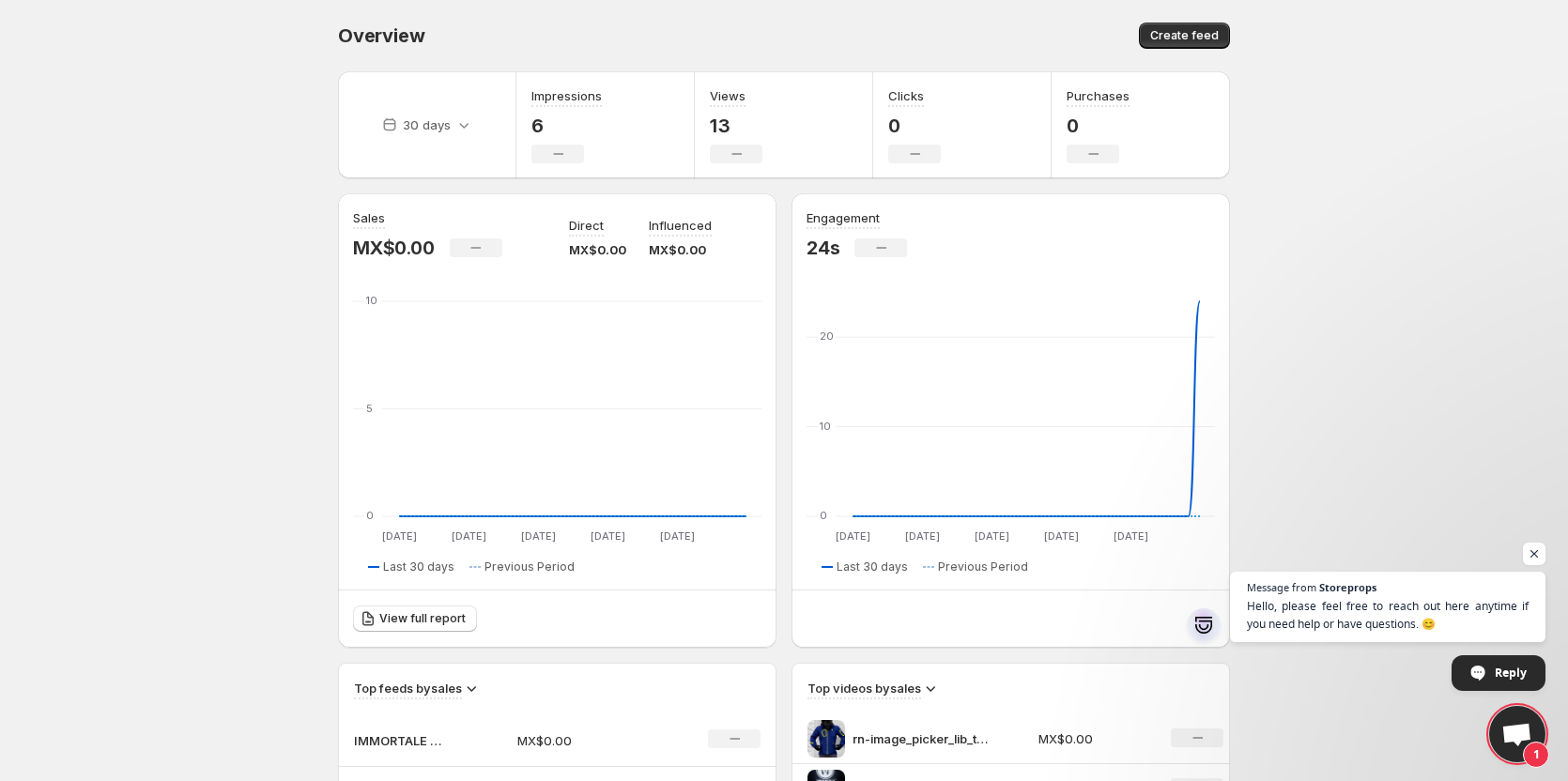
click at [1357, 163] on body "Home Feeds Videos Subscription Settings Overview. This page is ready Overview C…" at bounding box center [784, 390] width 1568 height 781
